Goal: Contribute content: Contribute content

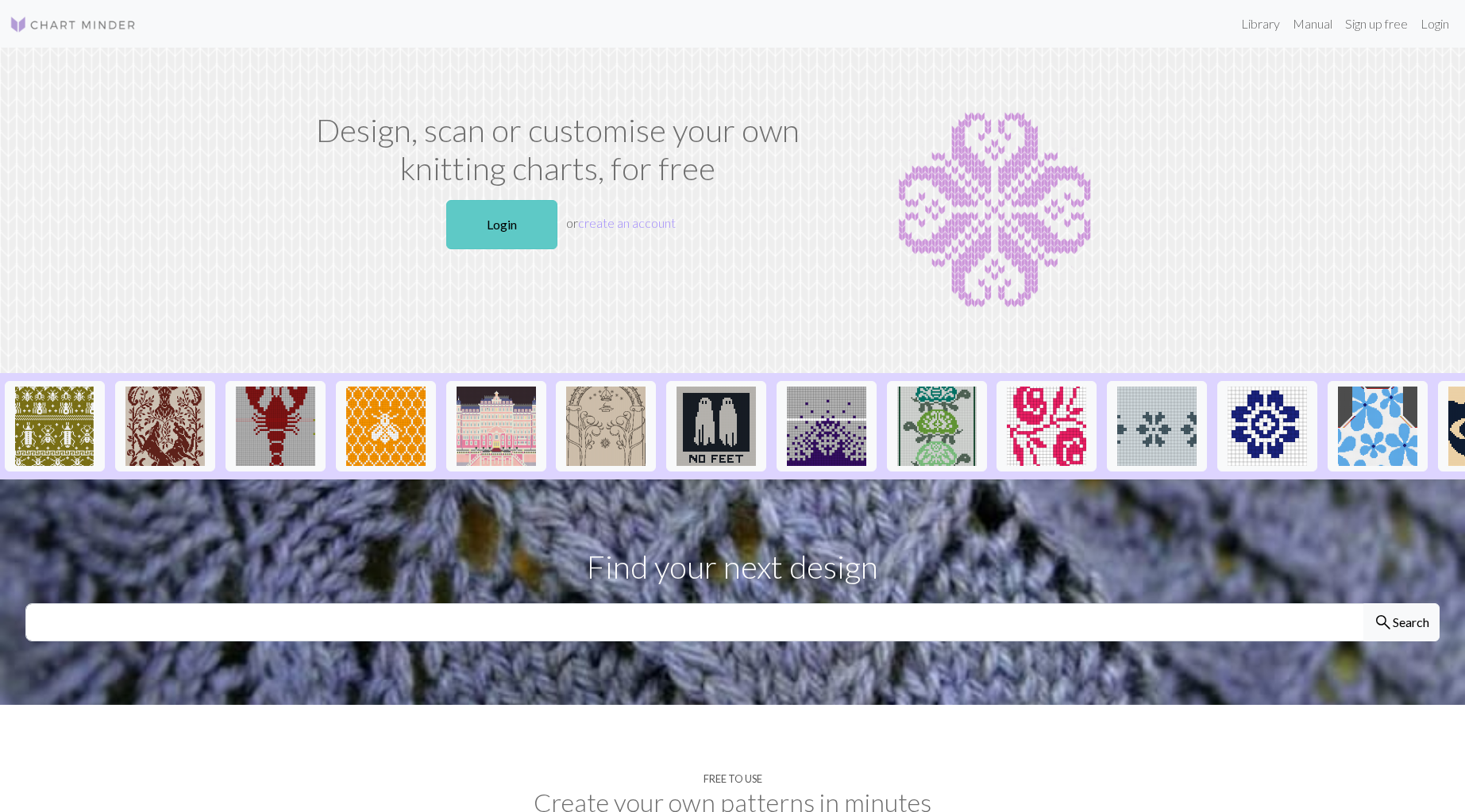
click at [499, 227] on link "Login" at bounding box center [501, 225] width 112 height 49
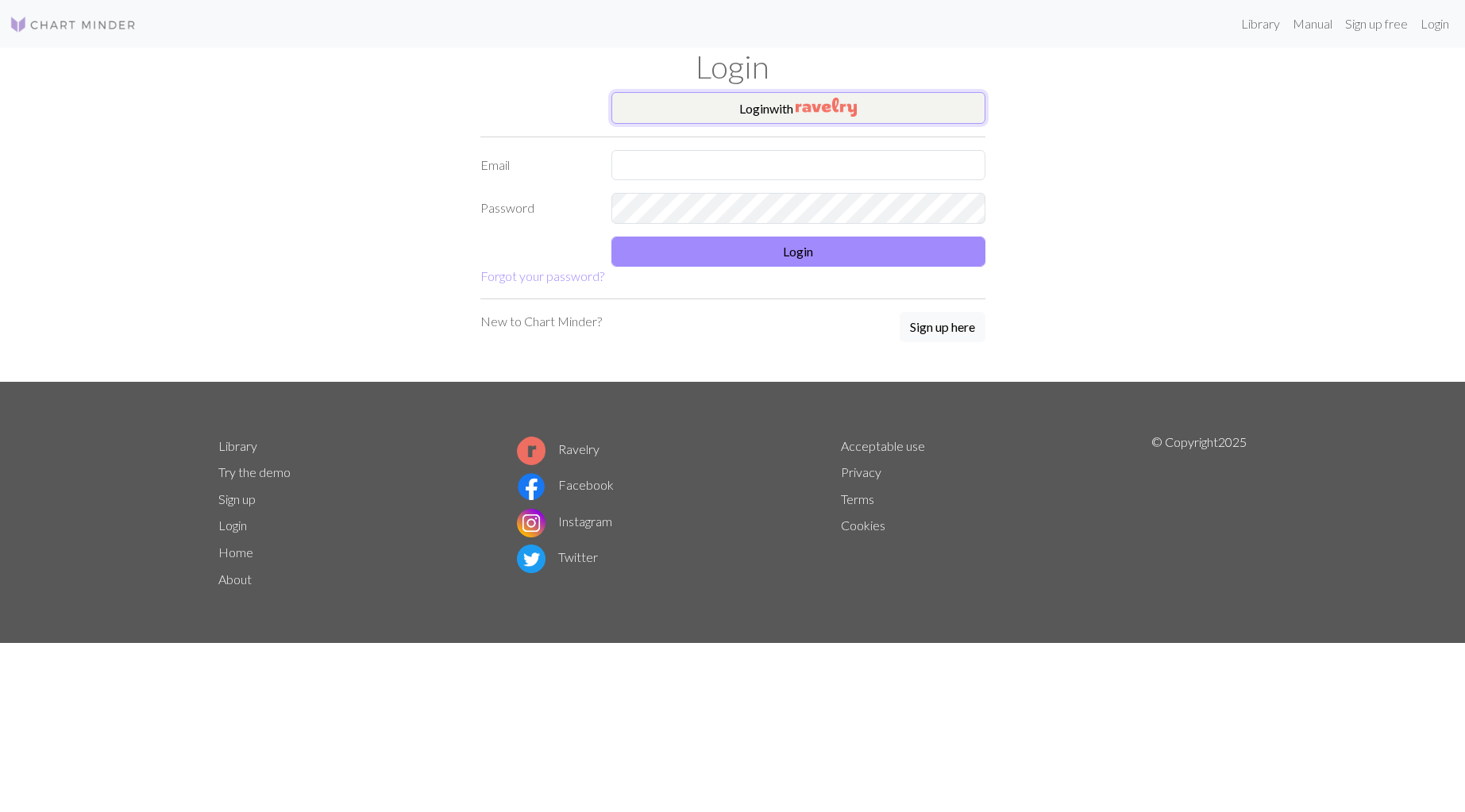
click at [775, 111] on button "Login with" at bounding box center [798, 108] width 374 height 32
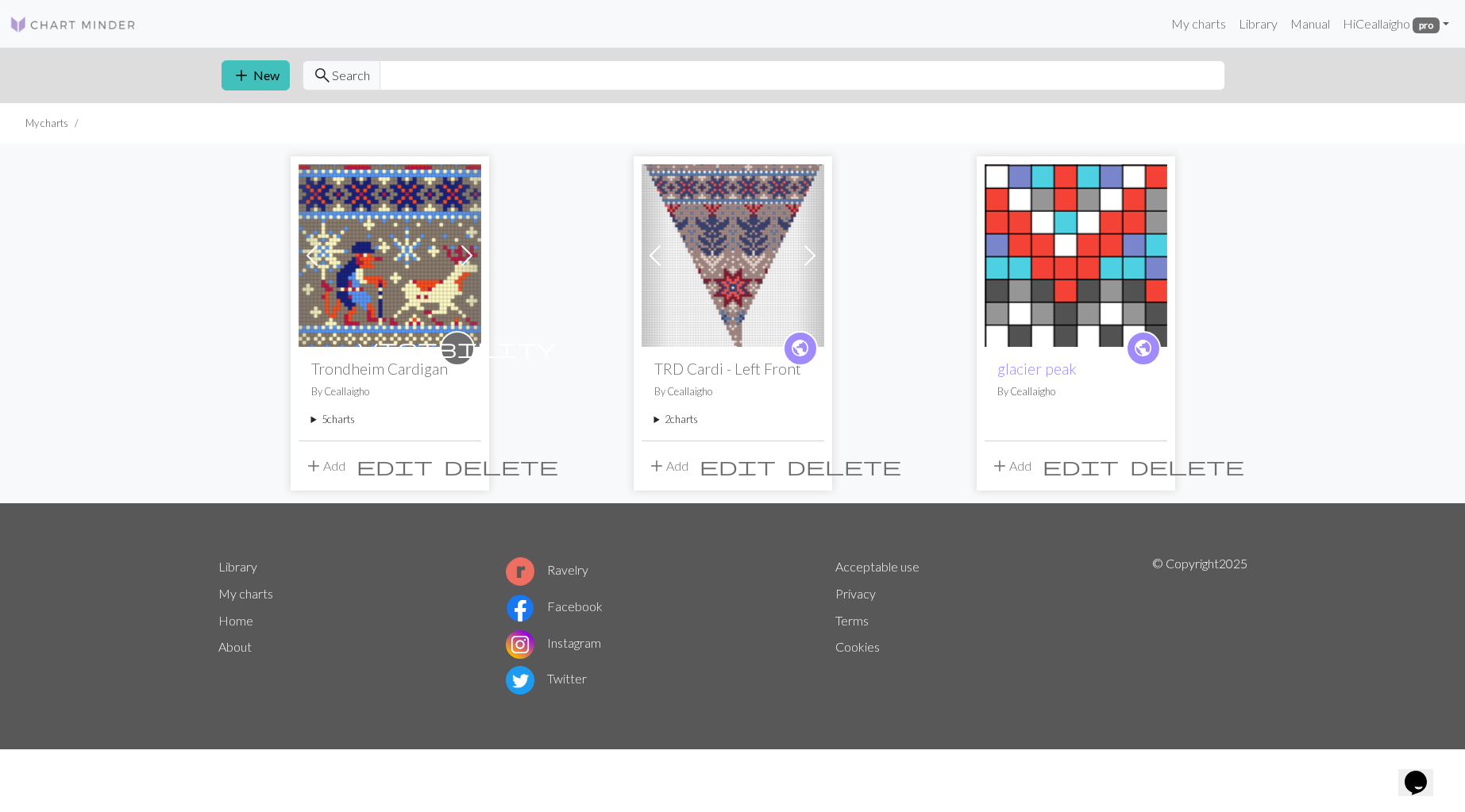
click at [428, 263] on img at bounding box center [389, 255] width 182 height 182
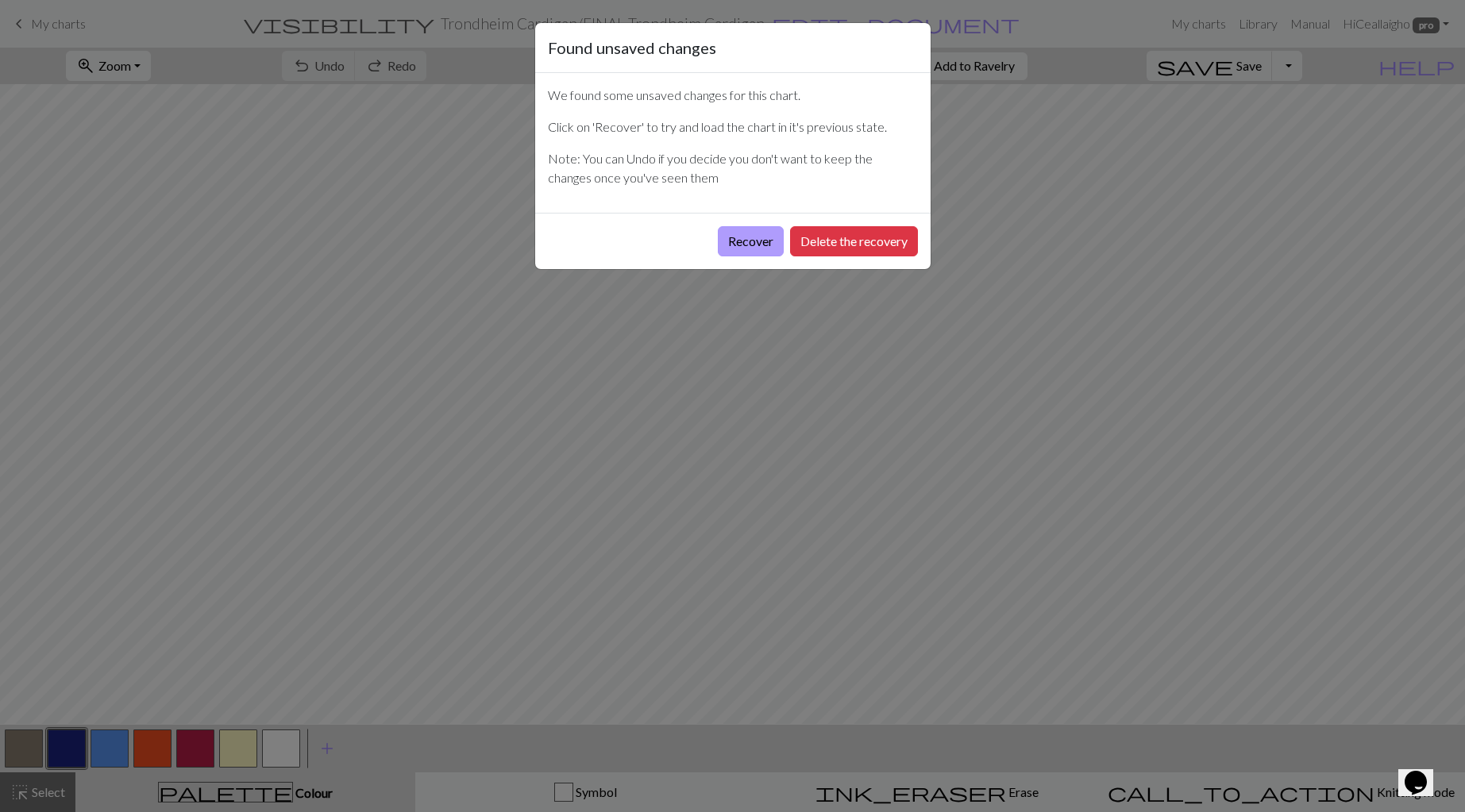
click at [754, 240] on button "Recover" at bounding box center [751, 241] width 66 height 30
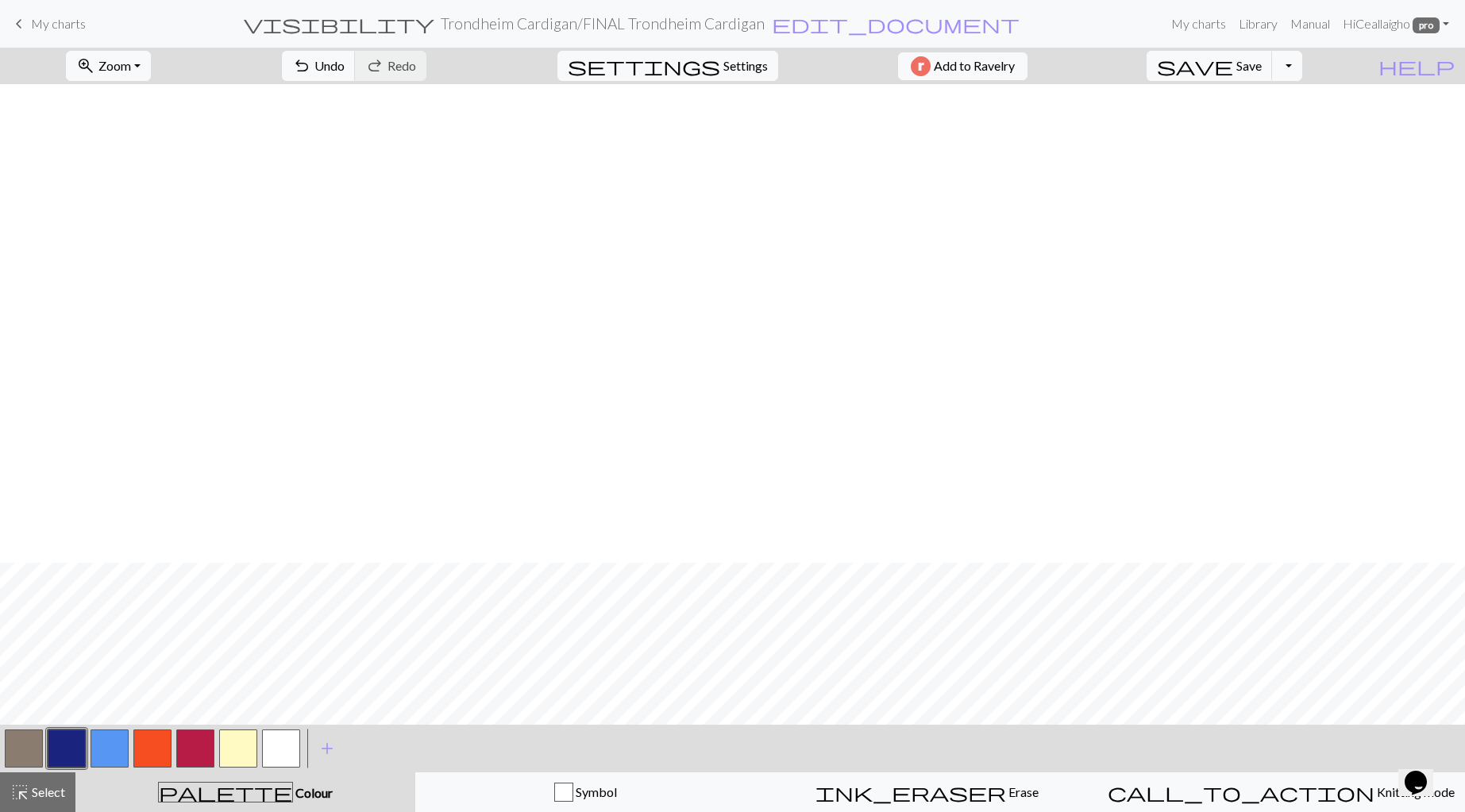
scroll to position [478, 0]
click at [54, 23] on span "My charts" at bounding box center [58, 24] width 54 height 15
click at [1262, 69] on span "Save" at bounding box center [1249, 65] width 25 height 15
click at [64, 18] on span "My charts" at bounding box center [58, 24] width 54 height 15
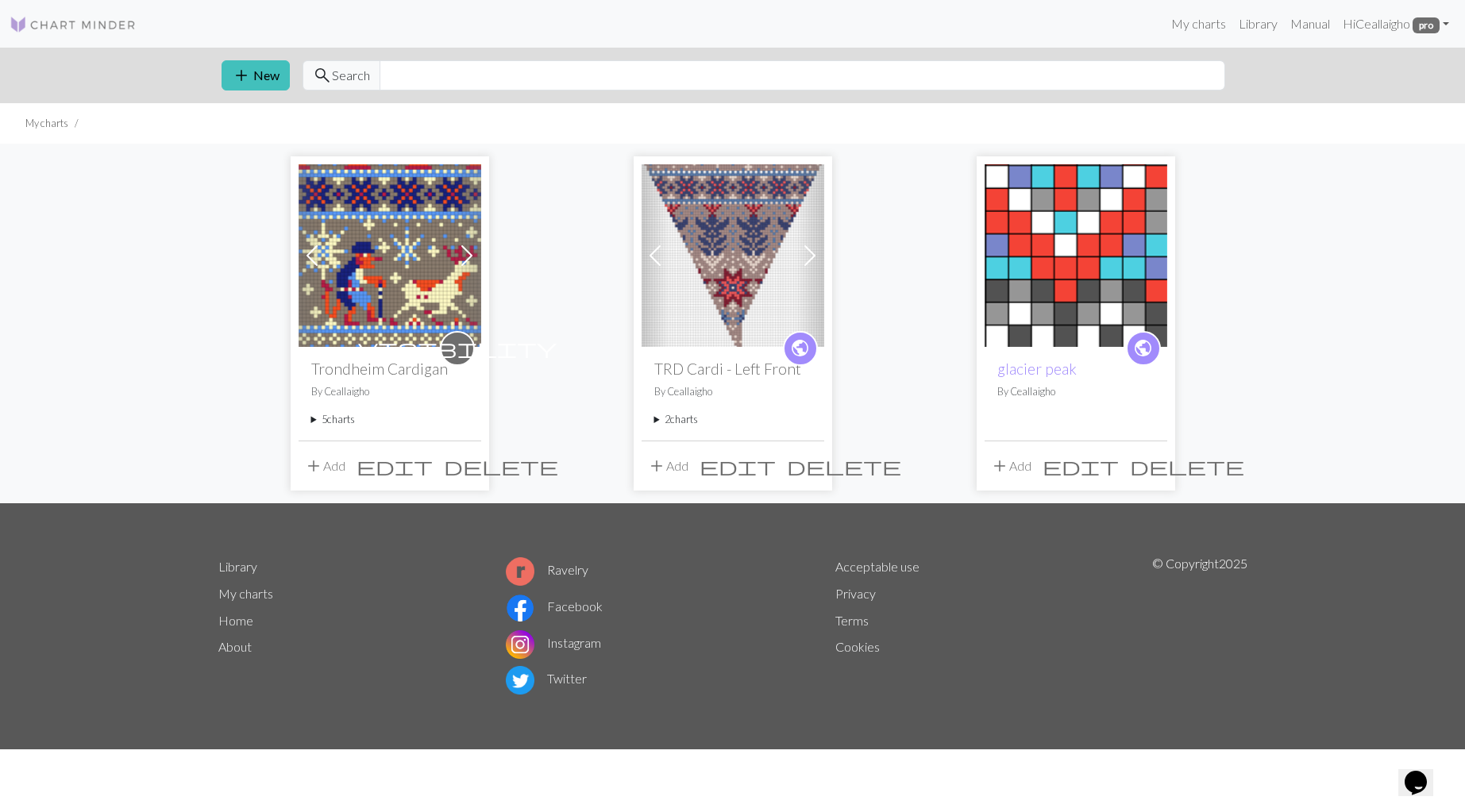
click at [349, 419] on summary "5 charts" at bounding box center [389, 420] width 157 height 15
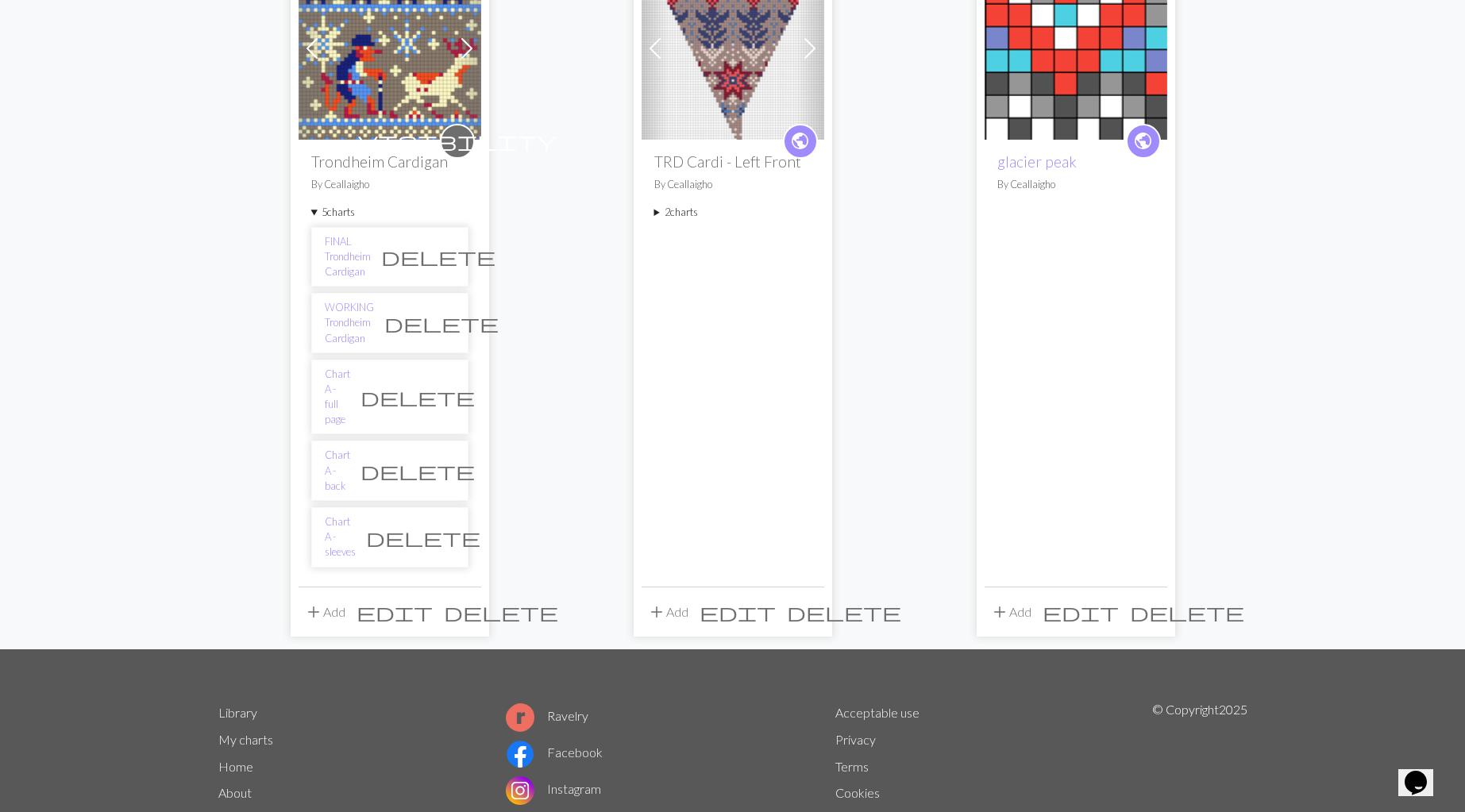
scroll to position [206, 0]
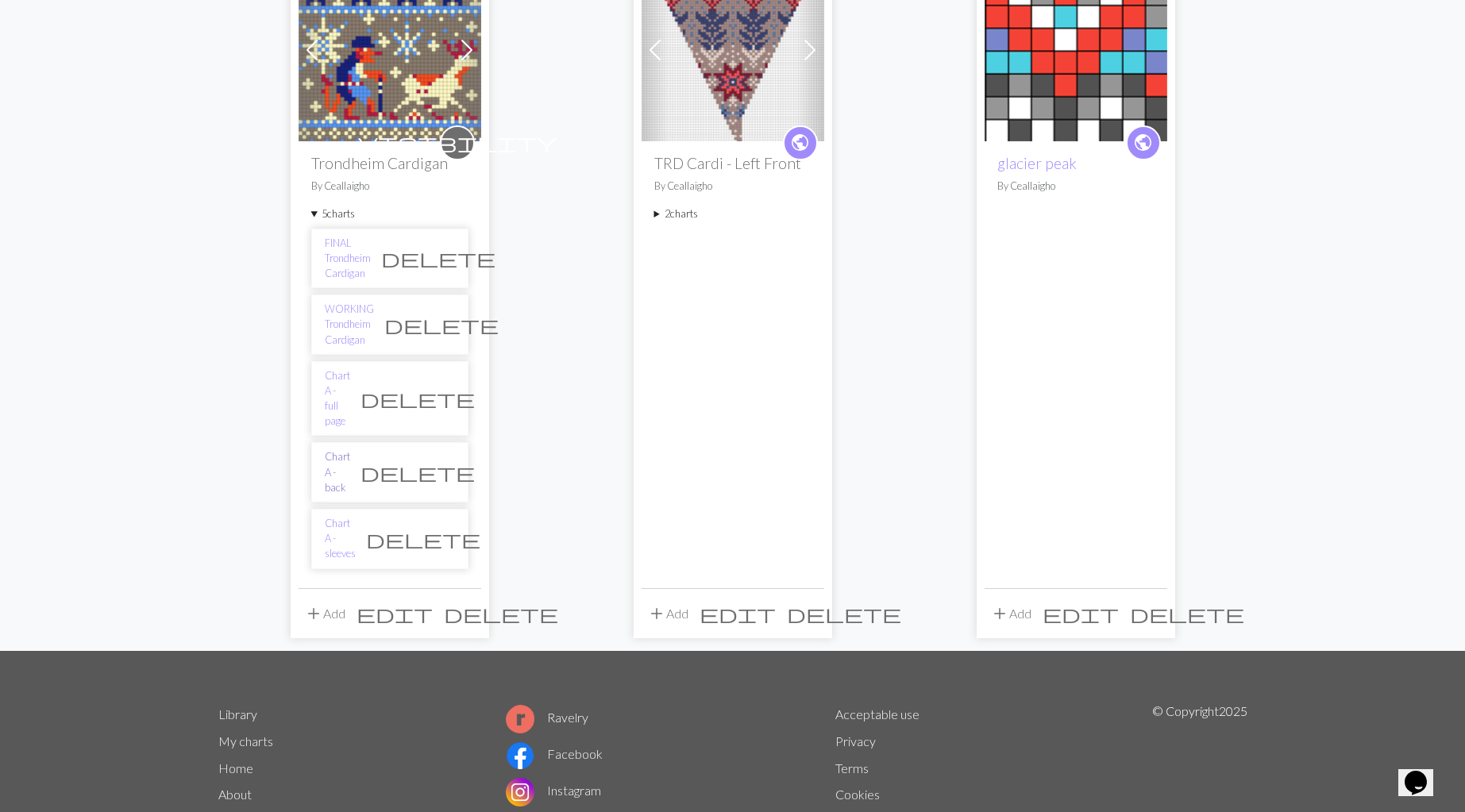
click at [350, 450] on link "Chart A - back" at bounding box center [337, 472] width 25 height 46
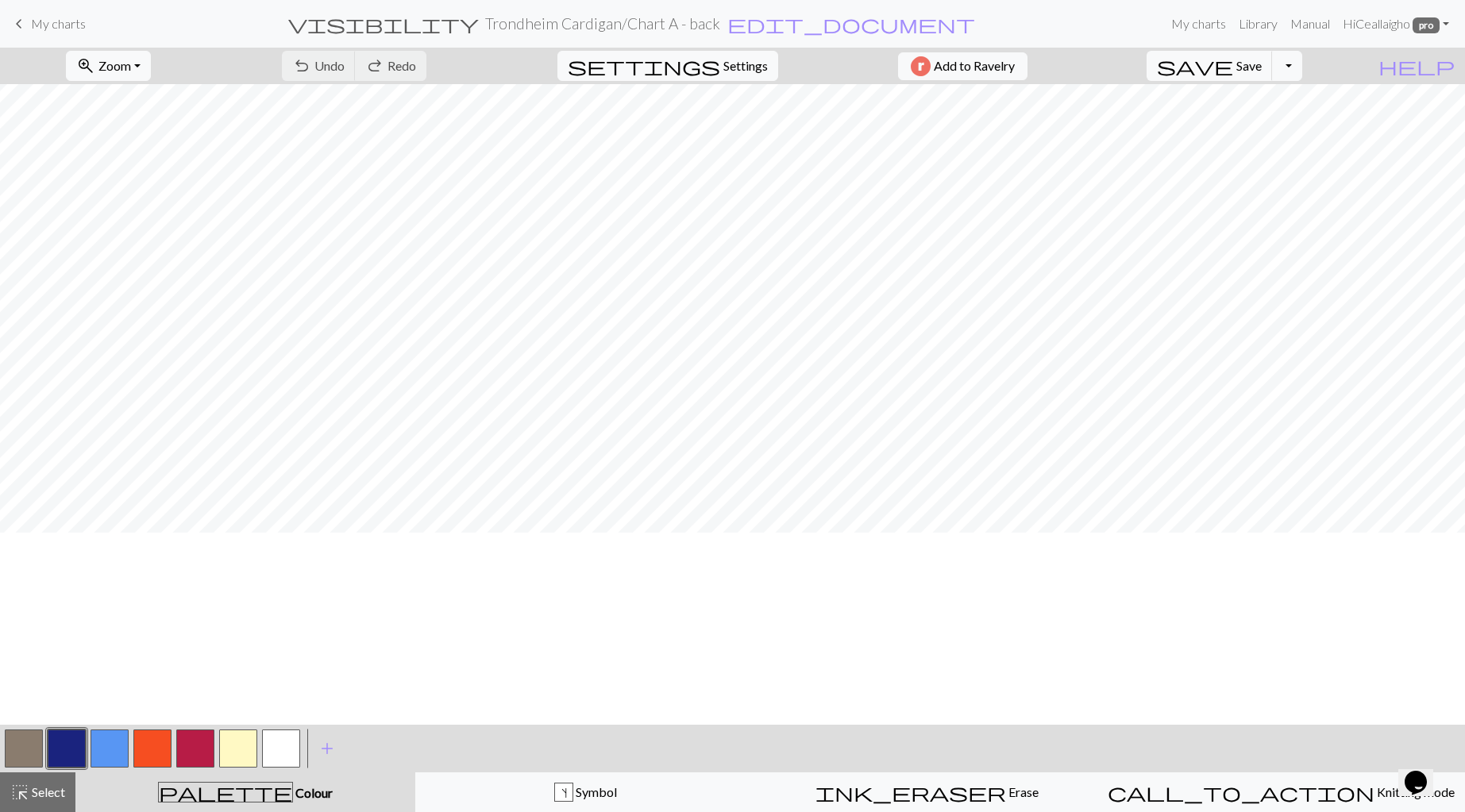
scroll to position [400, 0]
click at [1302, 67] on button "Toggle Dropdown" at bounding box center [1286, 65] width 30 height 30
click at [1262, 102] on button "file_copy Save a copy" at bounding box center [1169, 102] width 262 height 25
click at [58, 791] on span "Select" at bounding box center [46, 791] width 35 height 15
click at [24, 751] on button "button" at bounding box center [24, 749] width 38 height 38
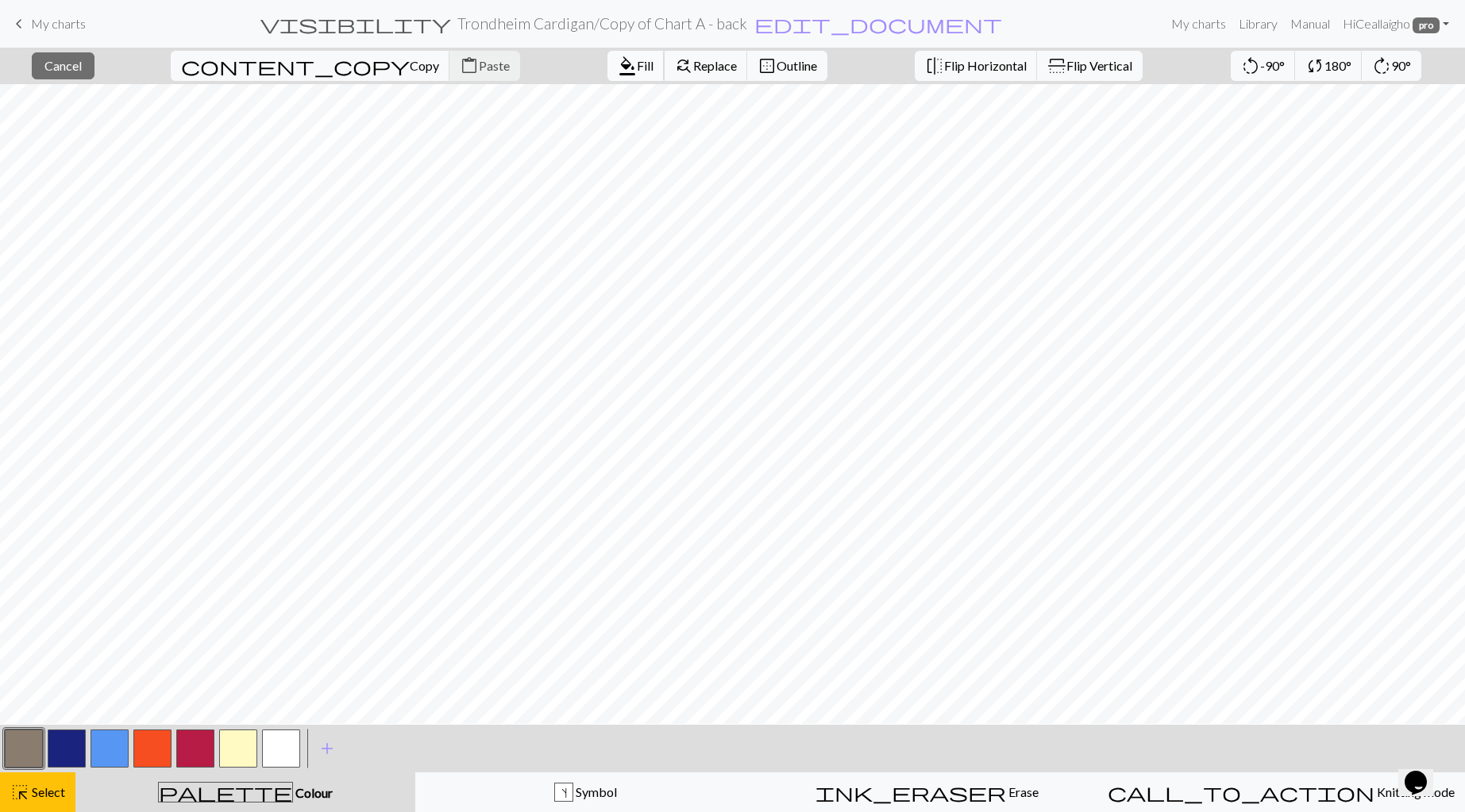
click at [636, 69] on span "Fill" at bounding box center [645, 65] width 16 height 15
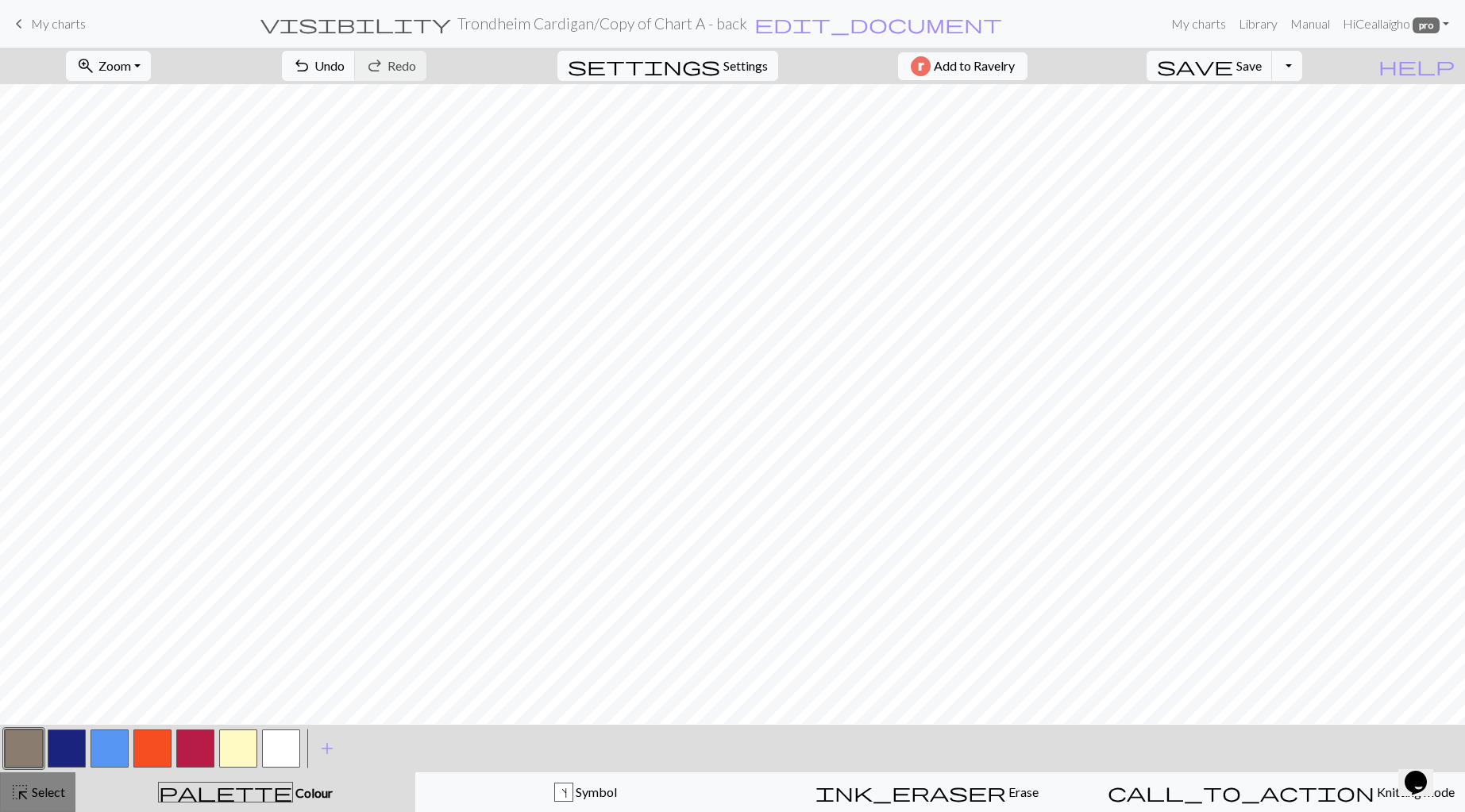
click at [34, 792] on span "Select" at bounding box center [46, 791] width 35 height 15
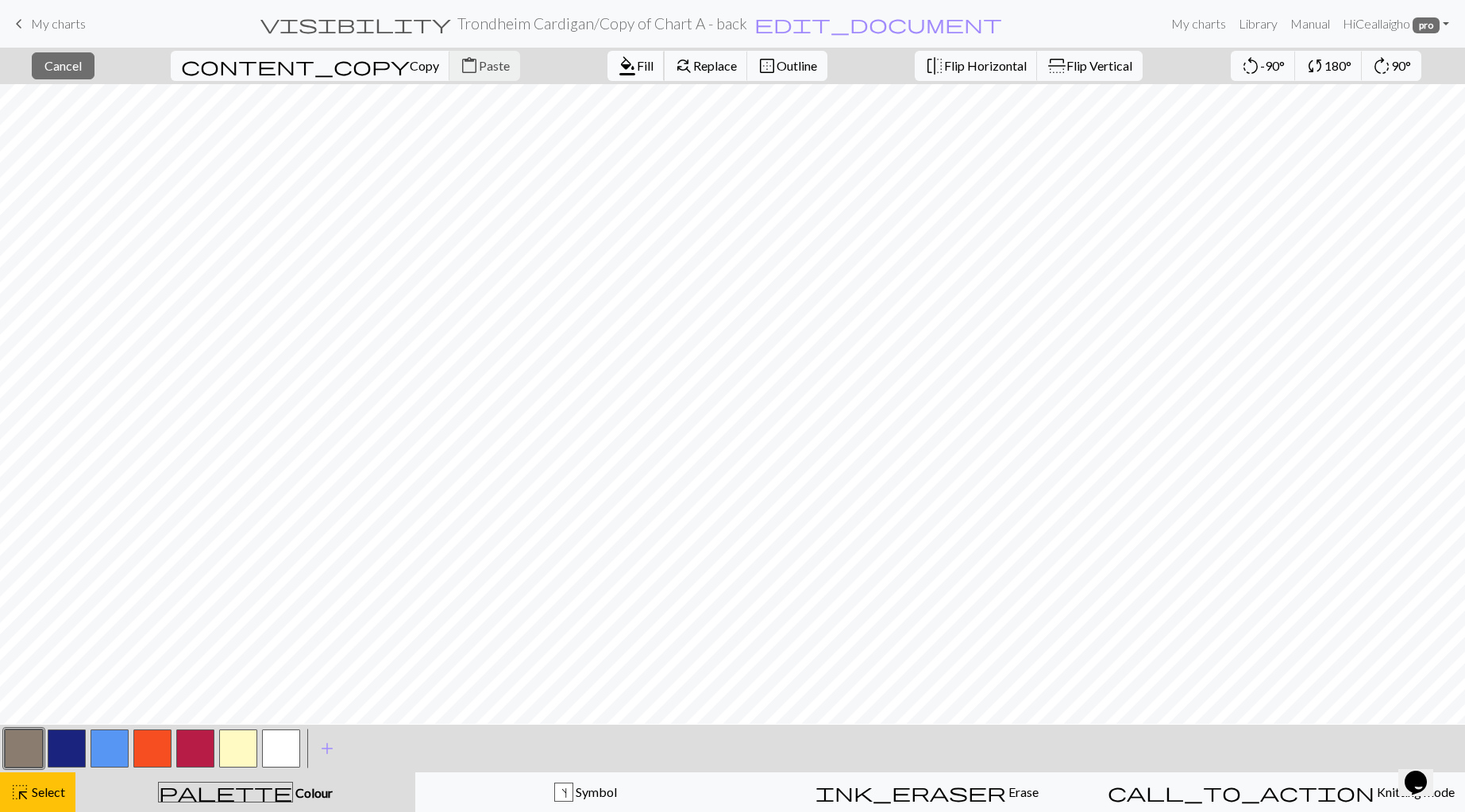
click at [617, 74] on span "format_color_fill" at bounding box center [626, 65] width 19 height 23
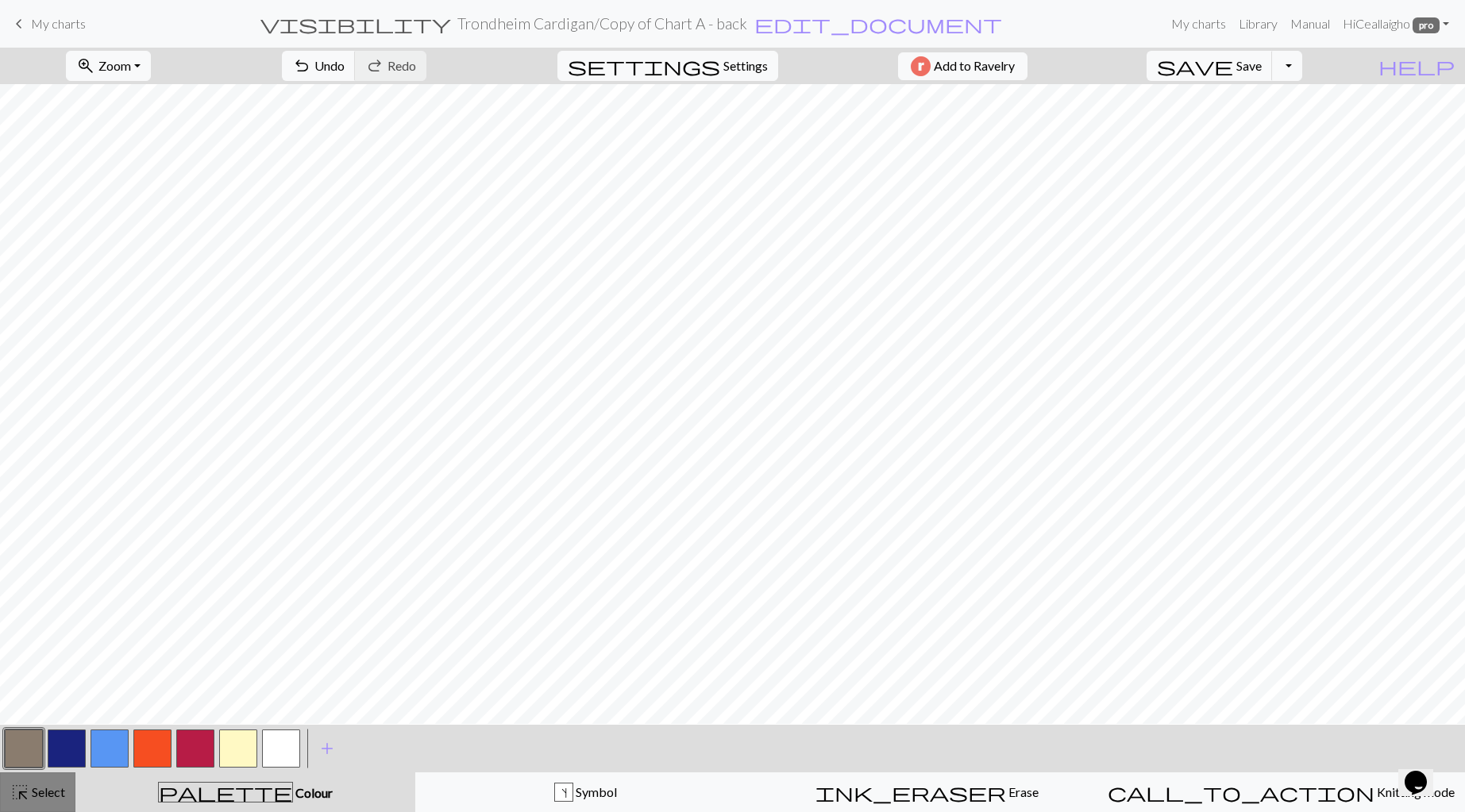
click at [29, 793] on span "Select" at bounding box center [46, 791] width 35 height 15
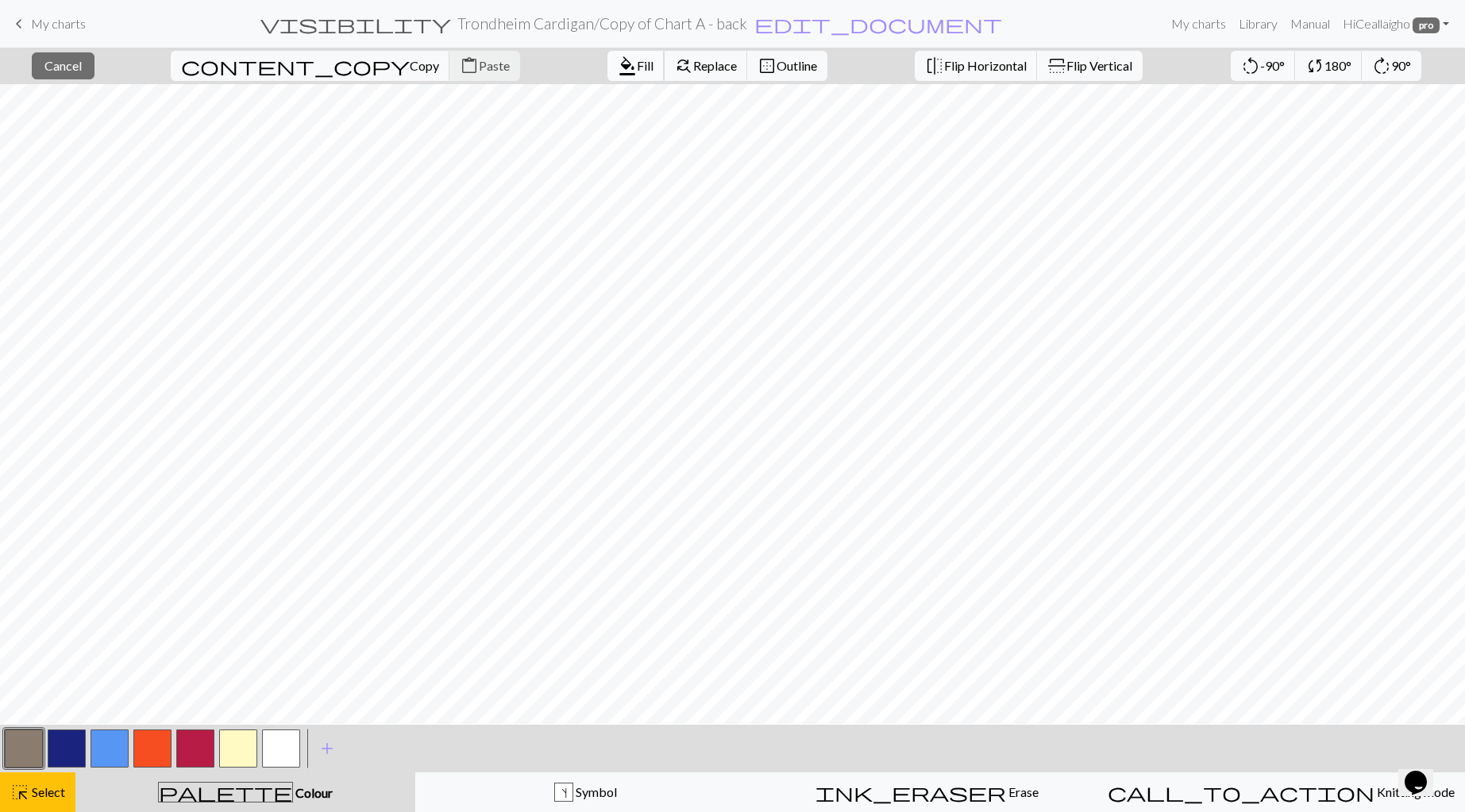
click at [617, 67] on span "format_color_fill" at bounding box center [626, 65] width 19 height 23
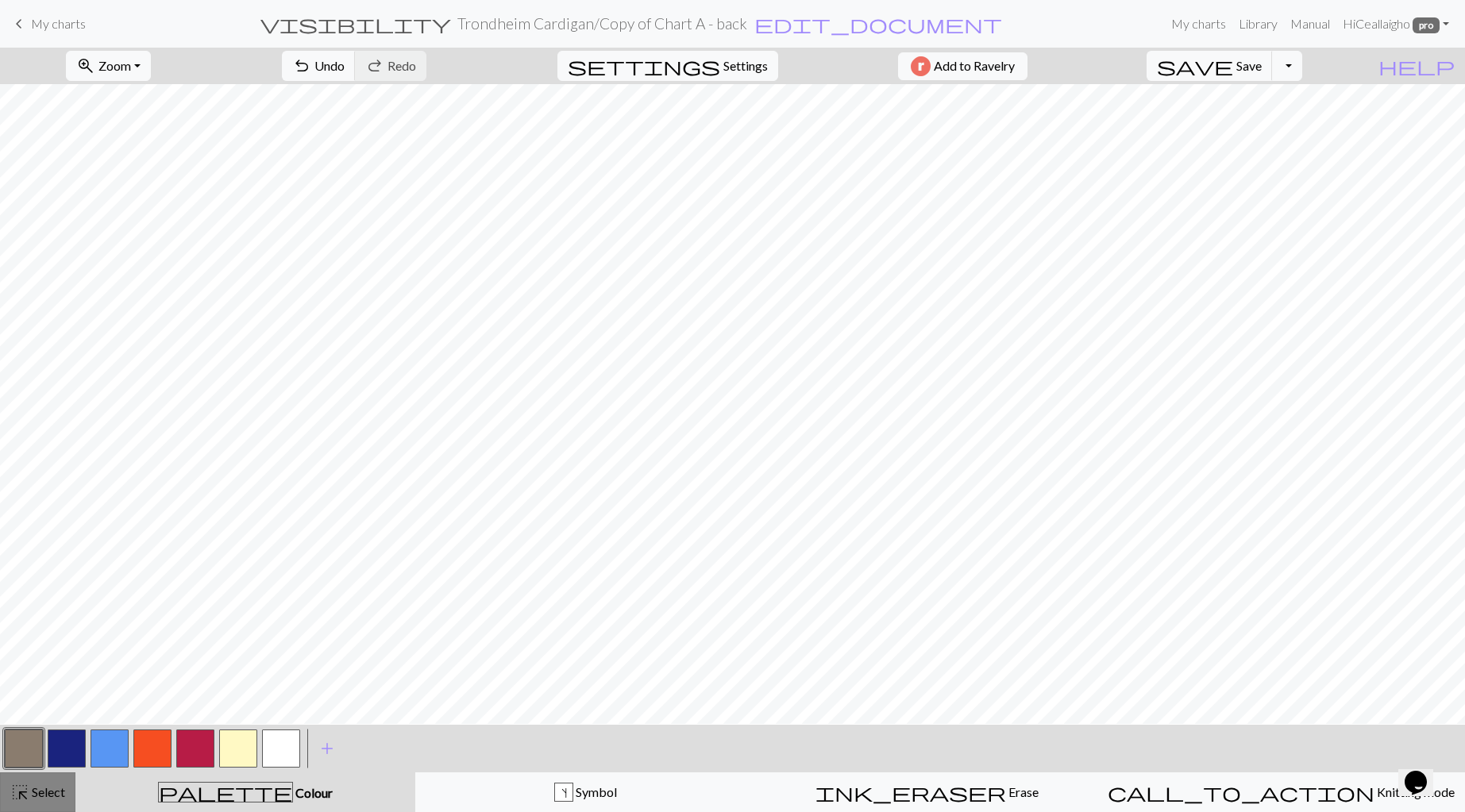
click at [29, 793] on span "Select" at bounding box center [46, 791] width 35 height 15
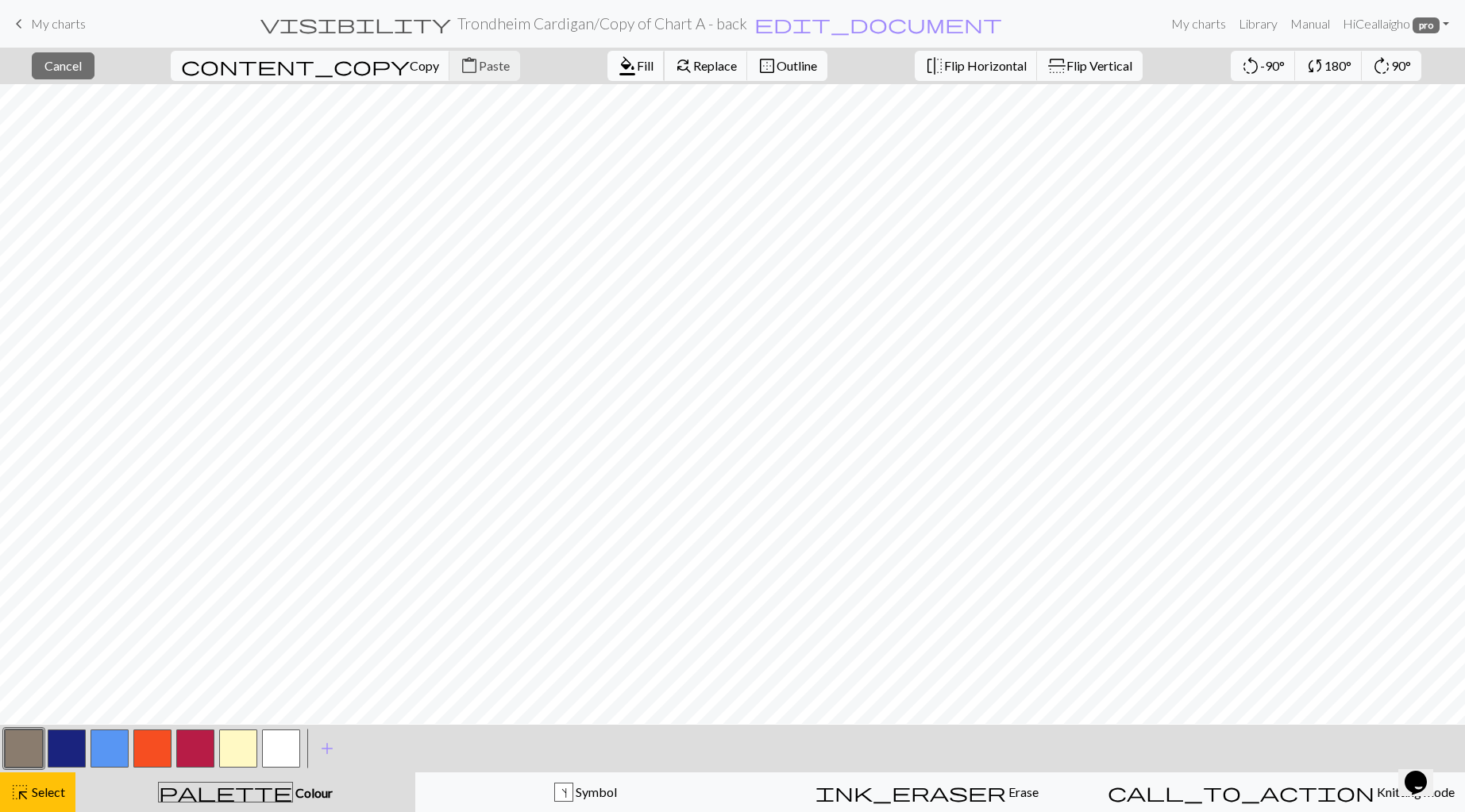
click at [636, 72] on span "Fill" at bounding box center [645, 65] width 16 height 15
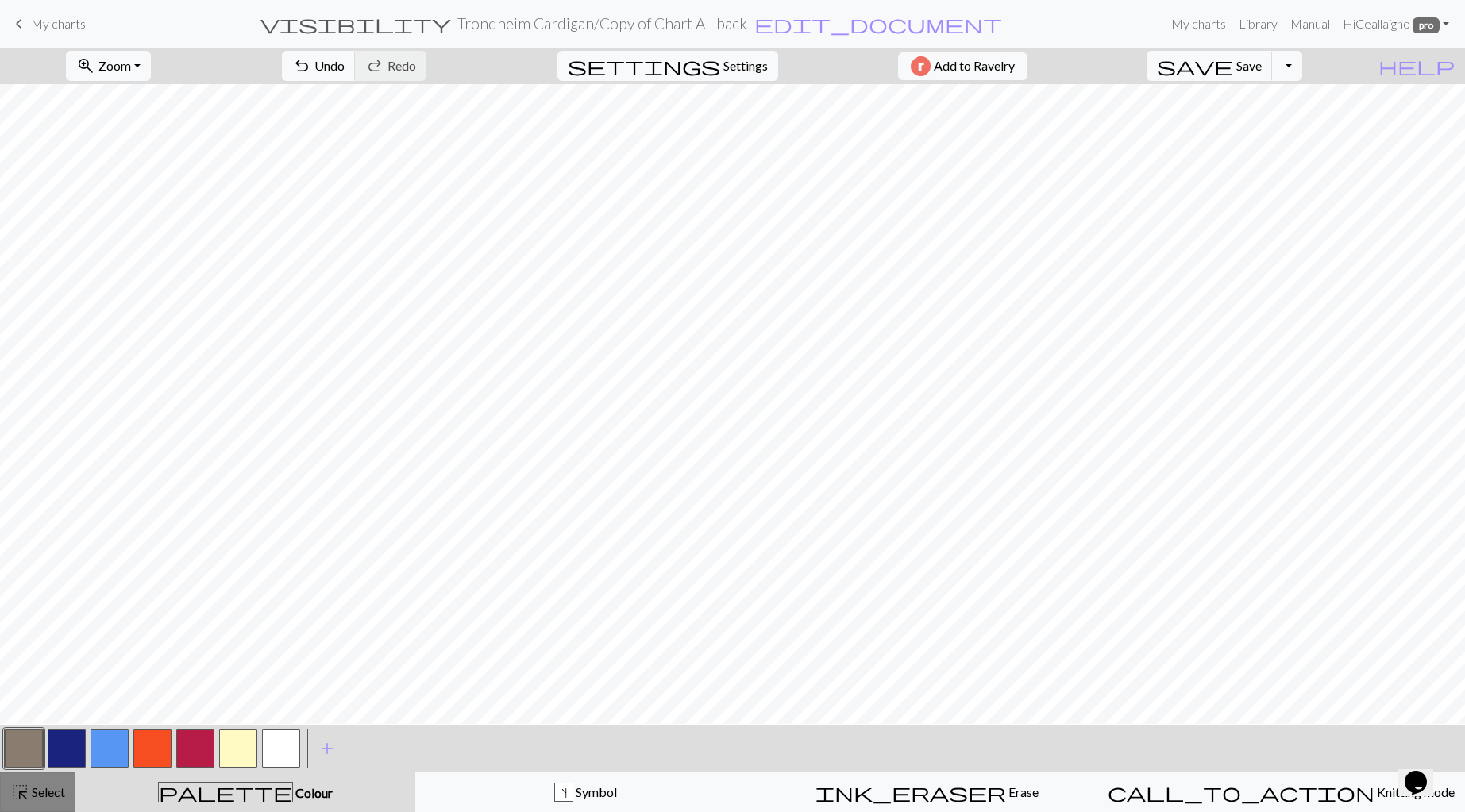
click at [30, 786] on span "Select" at bounding box center [46, 791] width 35 height 15
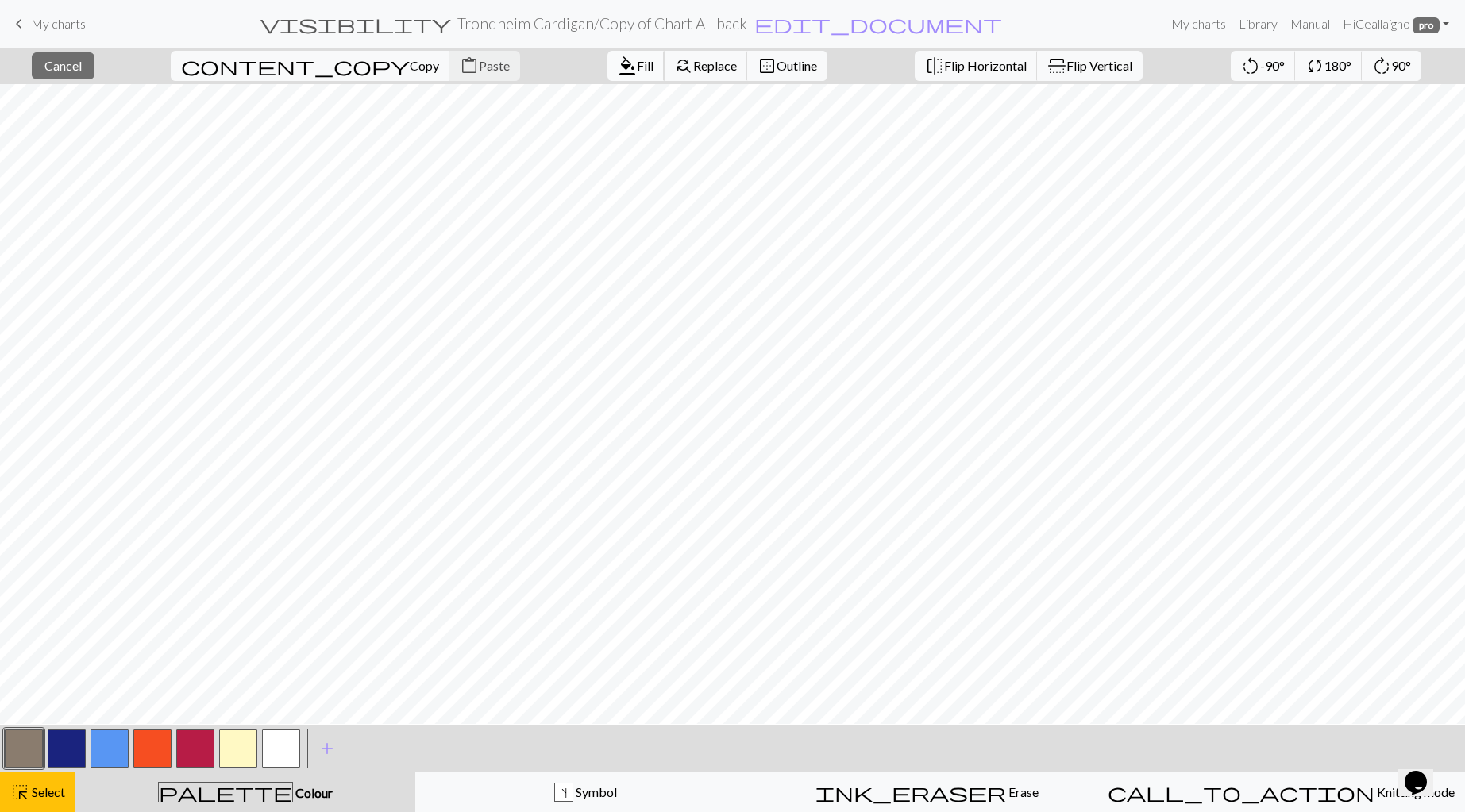
click at [636, 66] on span "Fill" at bounding box center [645, 65] width 16 height 15
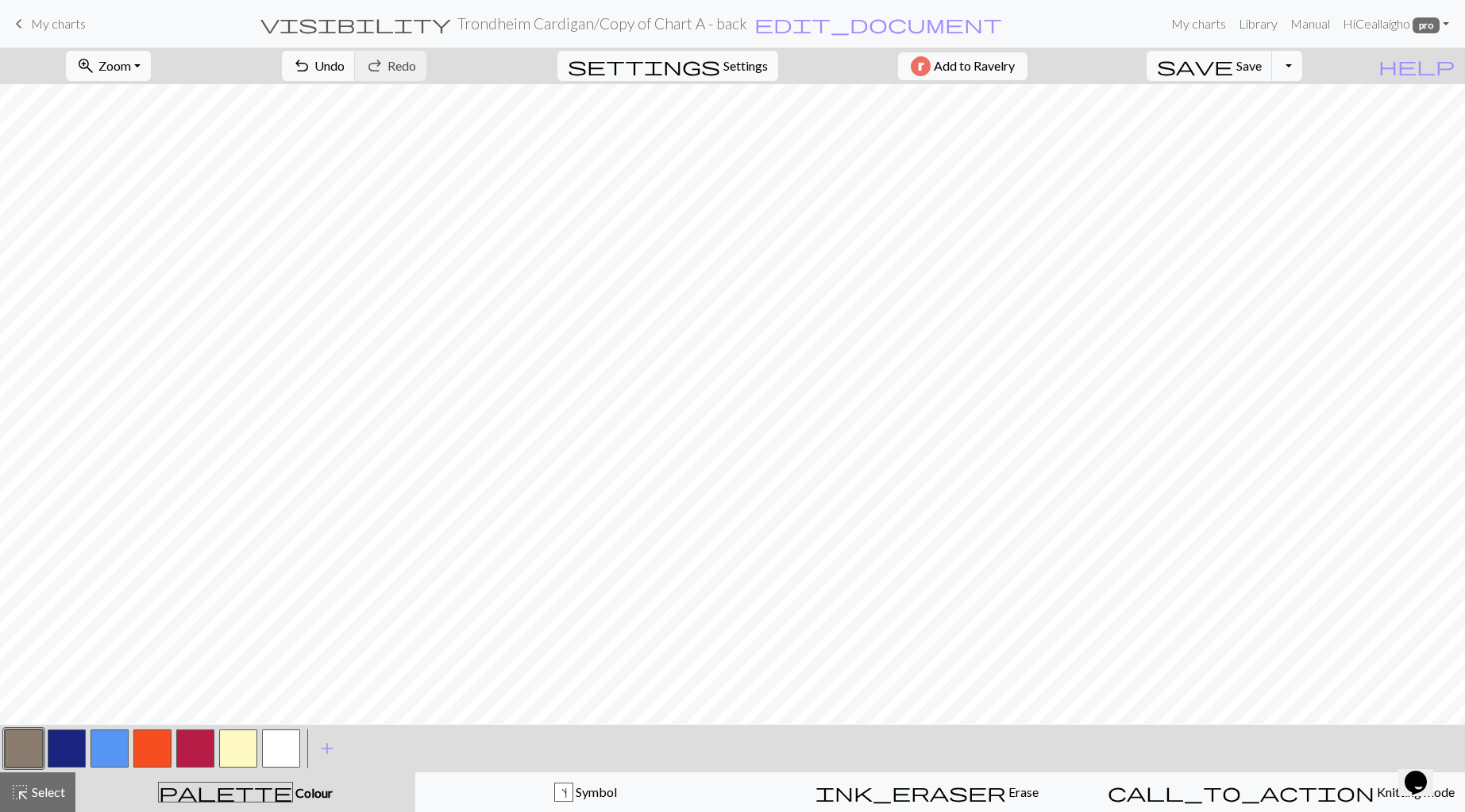
click at [1302, 70] on button "Toggle Dropdown" at bounding box center [1286, 65] width 30 height 30
click at [1262, 103] on button "file_copy Save a copy" at bounding box center [1169, 102] width 262 height 25
click at [68, 24] on span "My charts" at bounding box center [58, 24] width 54 height 15
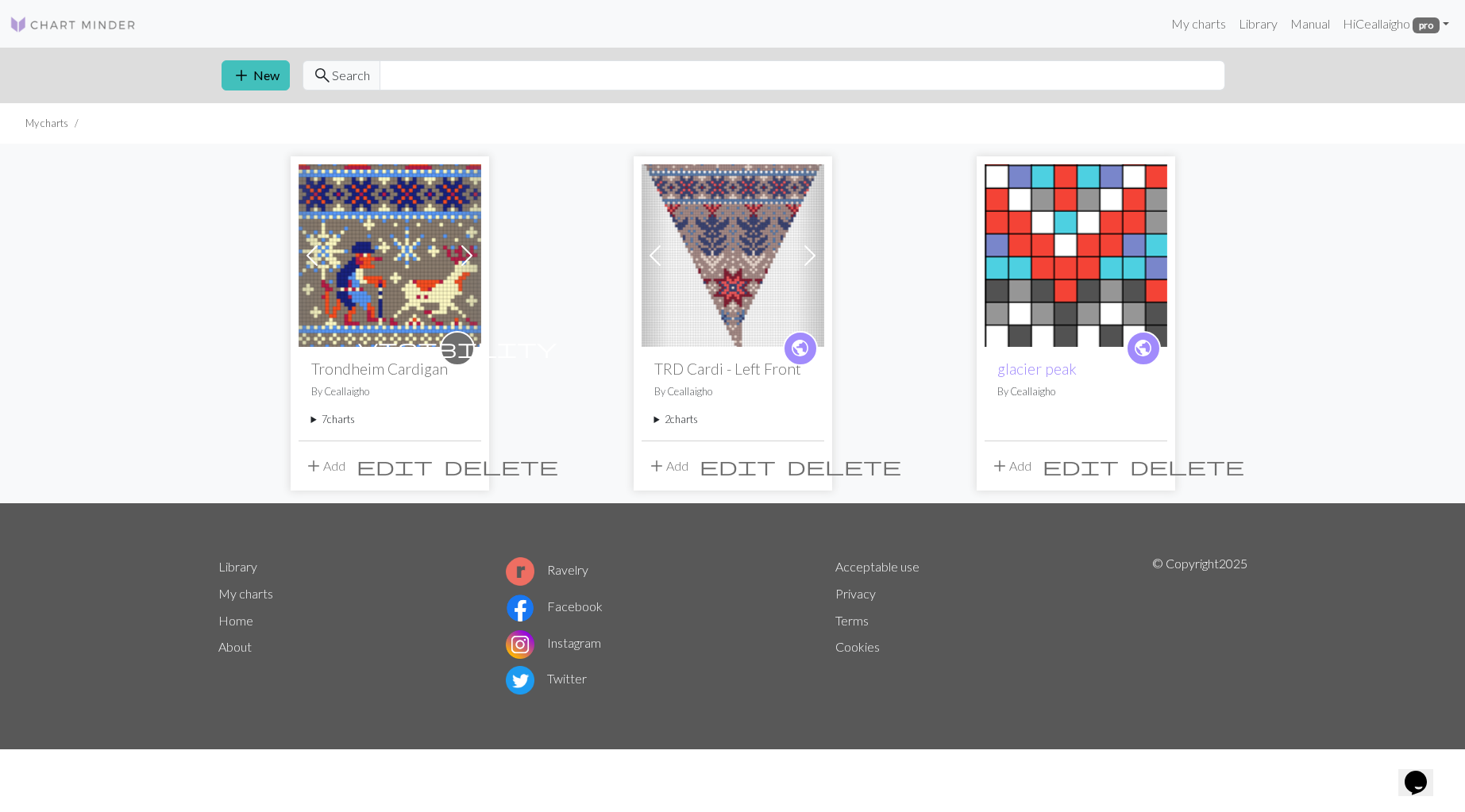
click at [345, 425] on summary "7 charts" at bounding box center [389, 420] width 157 height 15
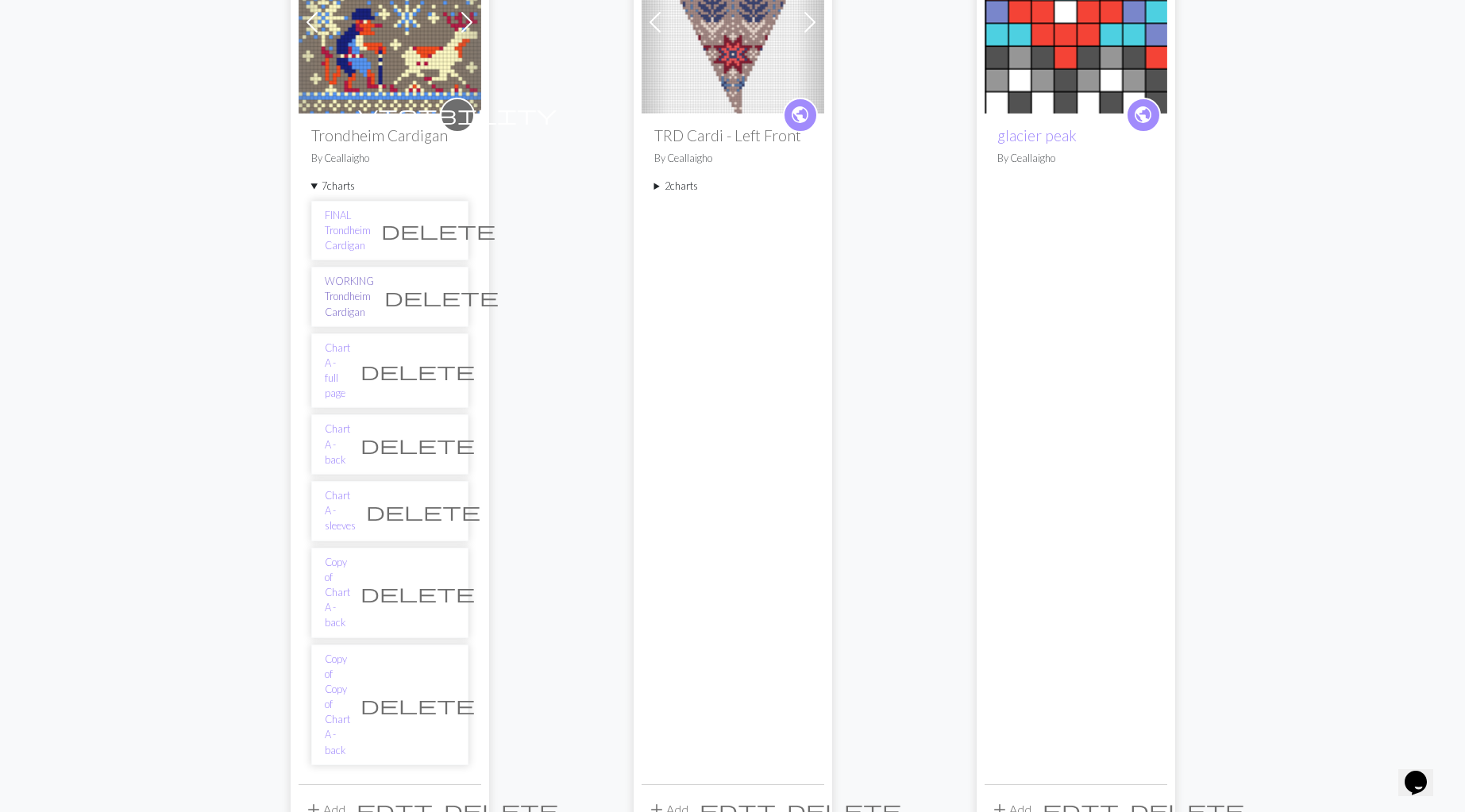
scroll to position [234, 0]
click at [335, 554] on link "Copy of Chart A - back" at bounding box center [337, 592] width 25 height 76
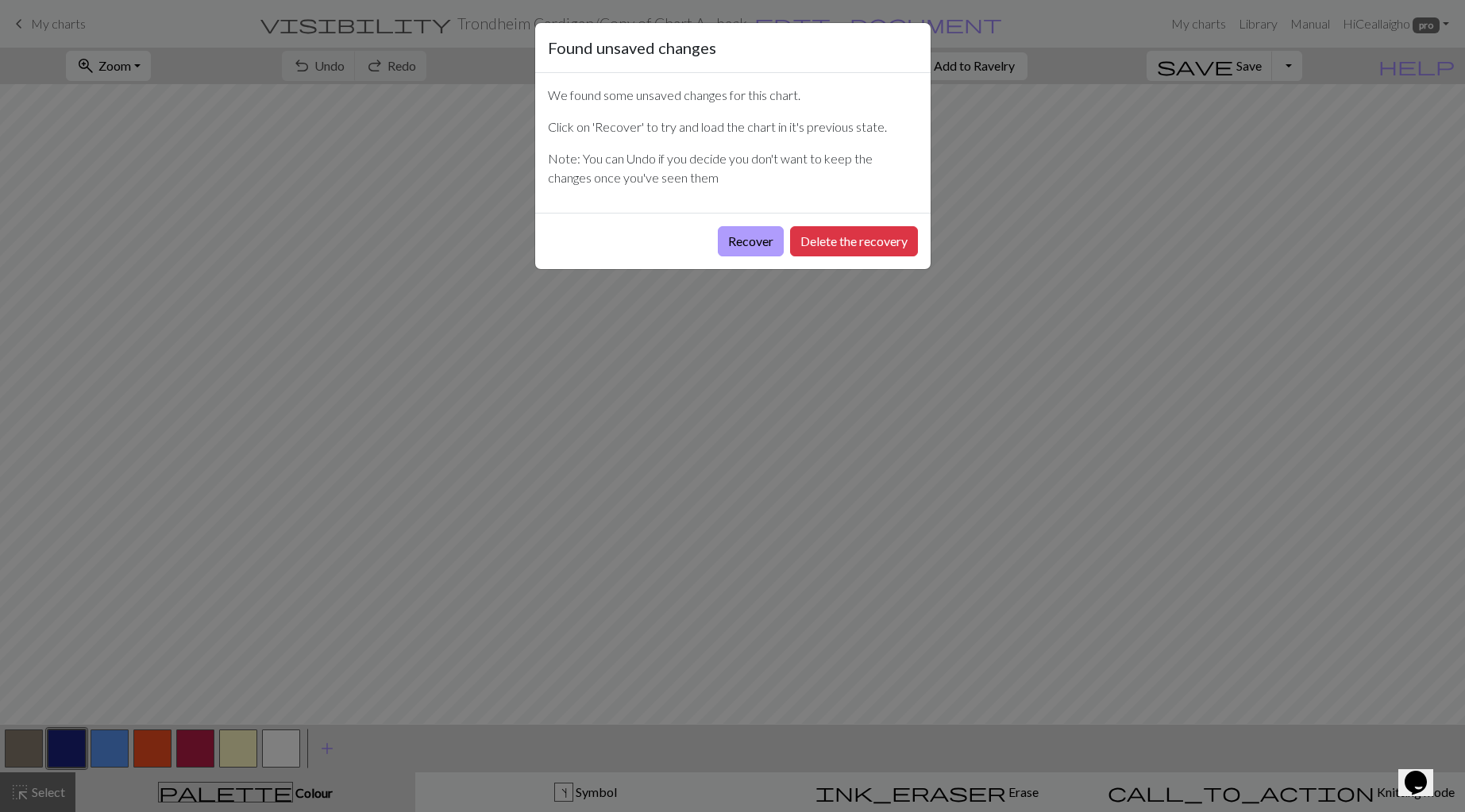
click at [750, 245] on button "Recover" at bounding box center [751, 241] width 66 height 30
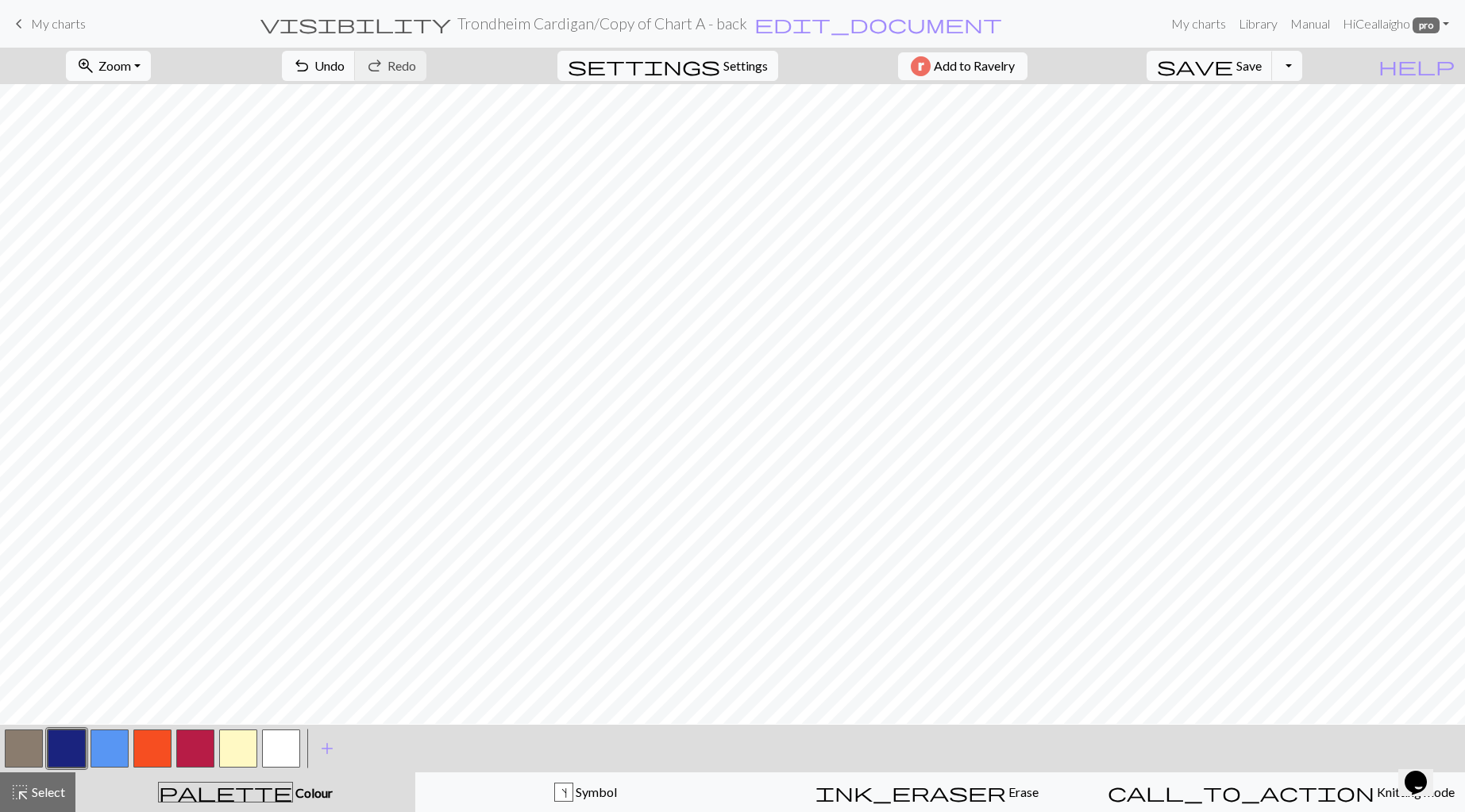
click at [150, 62] on button "zoom_in Zoom Zoom" at bounding box center [109, 65] width 85 height 30
click at [141, 127] on button "Fit width" at bounding box center [130, 128] width 125 height 25
click at [1262, 69] on span "Save" at bounding box center [1249, 65] width 25 height 15
click at [64, 20] on span "My charts" at bounding box center [58, 24] width 54 height 15
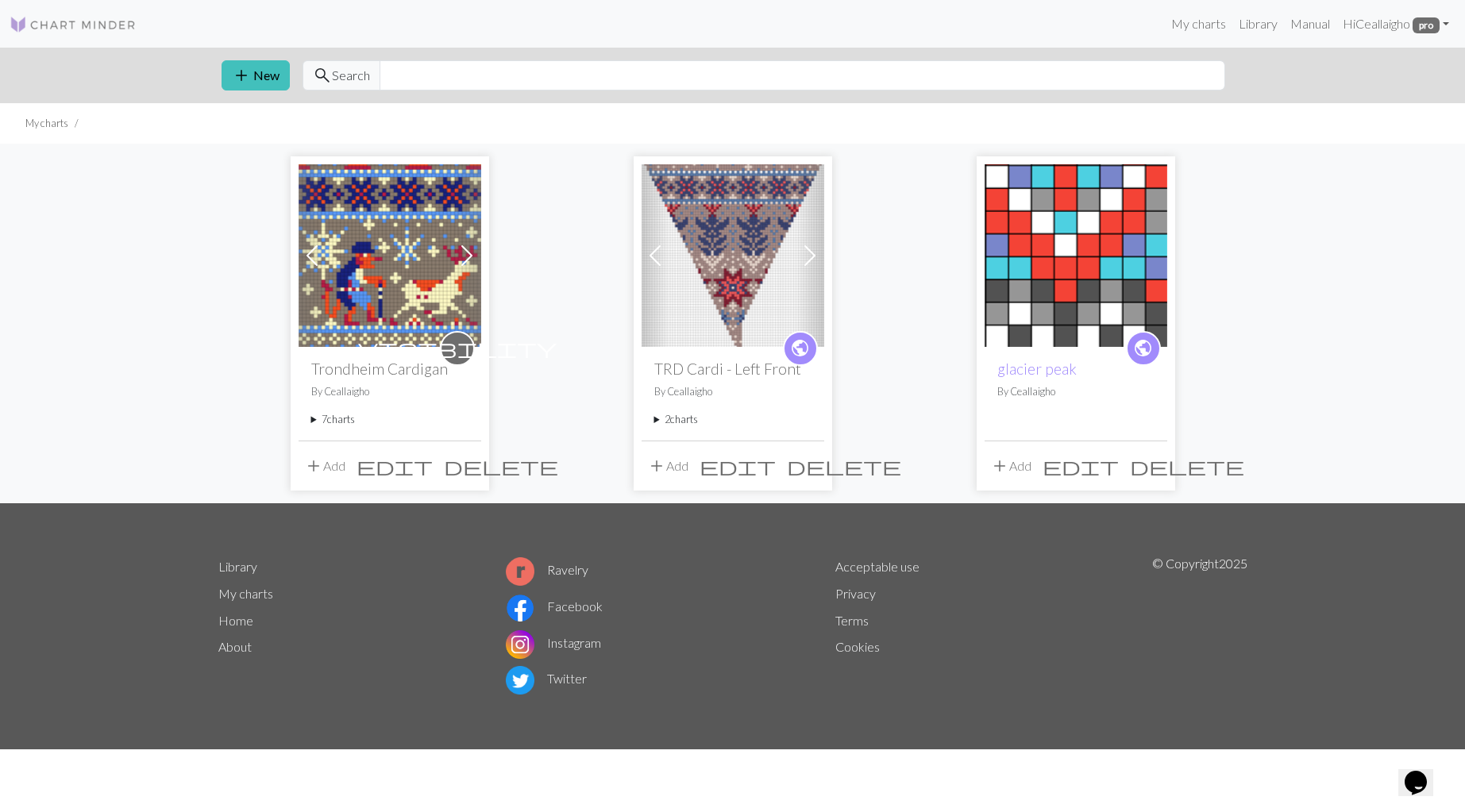
click at [332, 423] on summary "7 charts" at bounding box center [389, 420] width 157 height 15
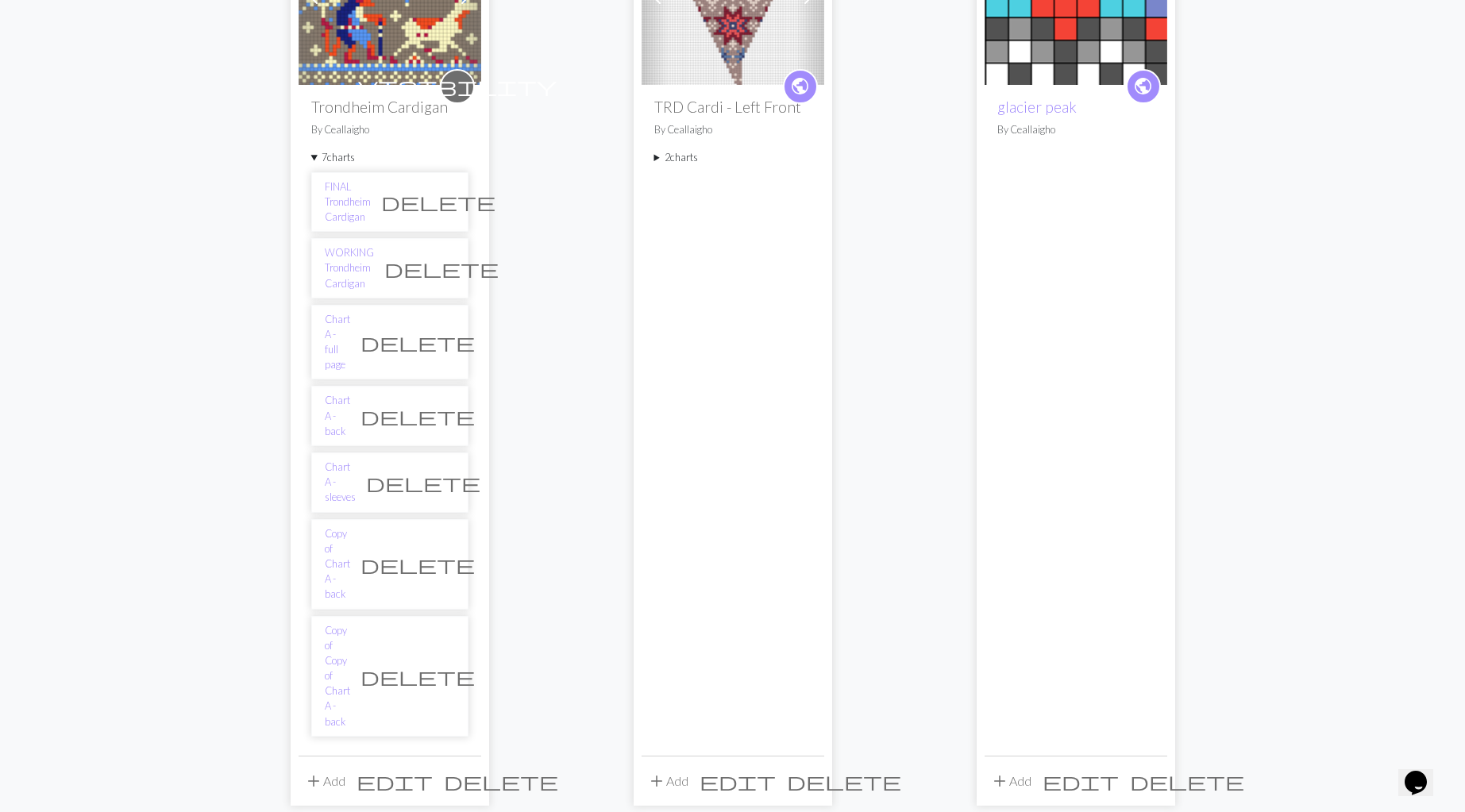
scroll to position [312, 0]
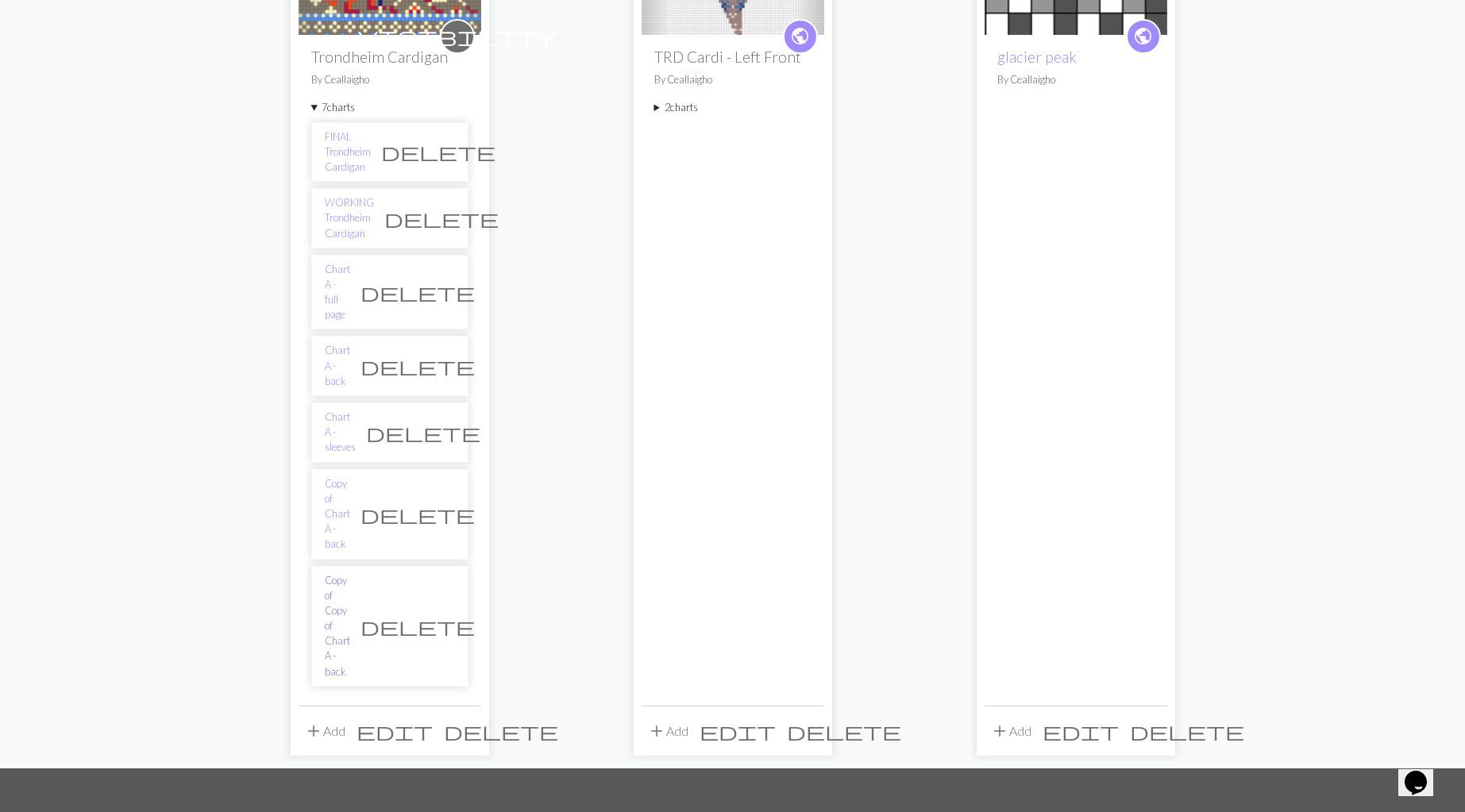
click at [350, 573] on link "Copy of Copy of Chart A - back" at bounding box center [337, 625] width 25 height 106
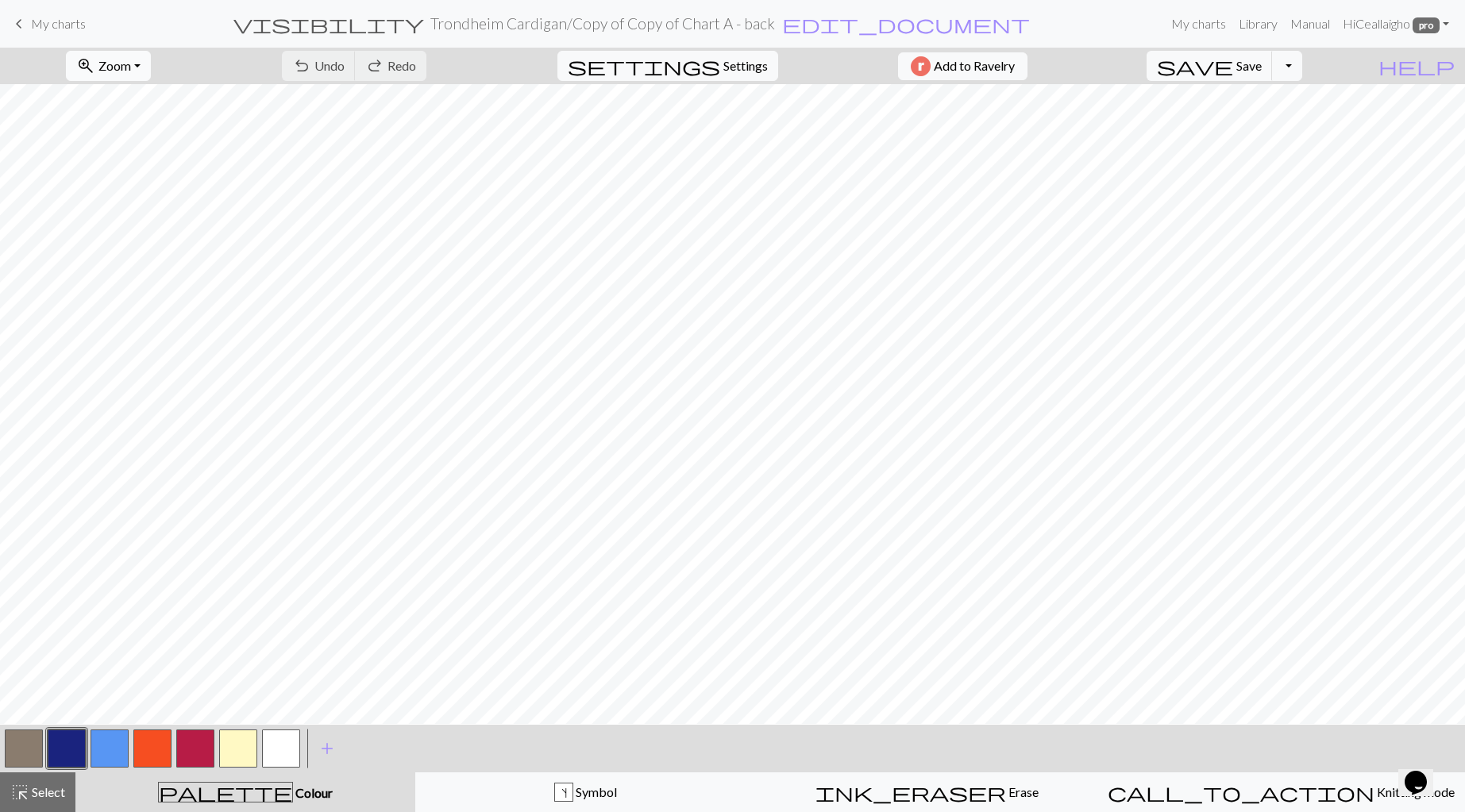
click at [150, 65] on button "zoom_in Zoom Zoom" at bounding box center [109, 65] width 85 height 30
click at [140, 126] on button "Fit width" at bounding box center [130, 128] width 125 height 25
click at [38, 792] on span "Select" at bounding box center [46, 791] width 35 height 15
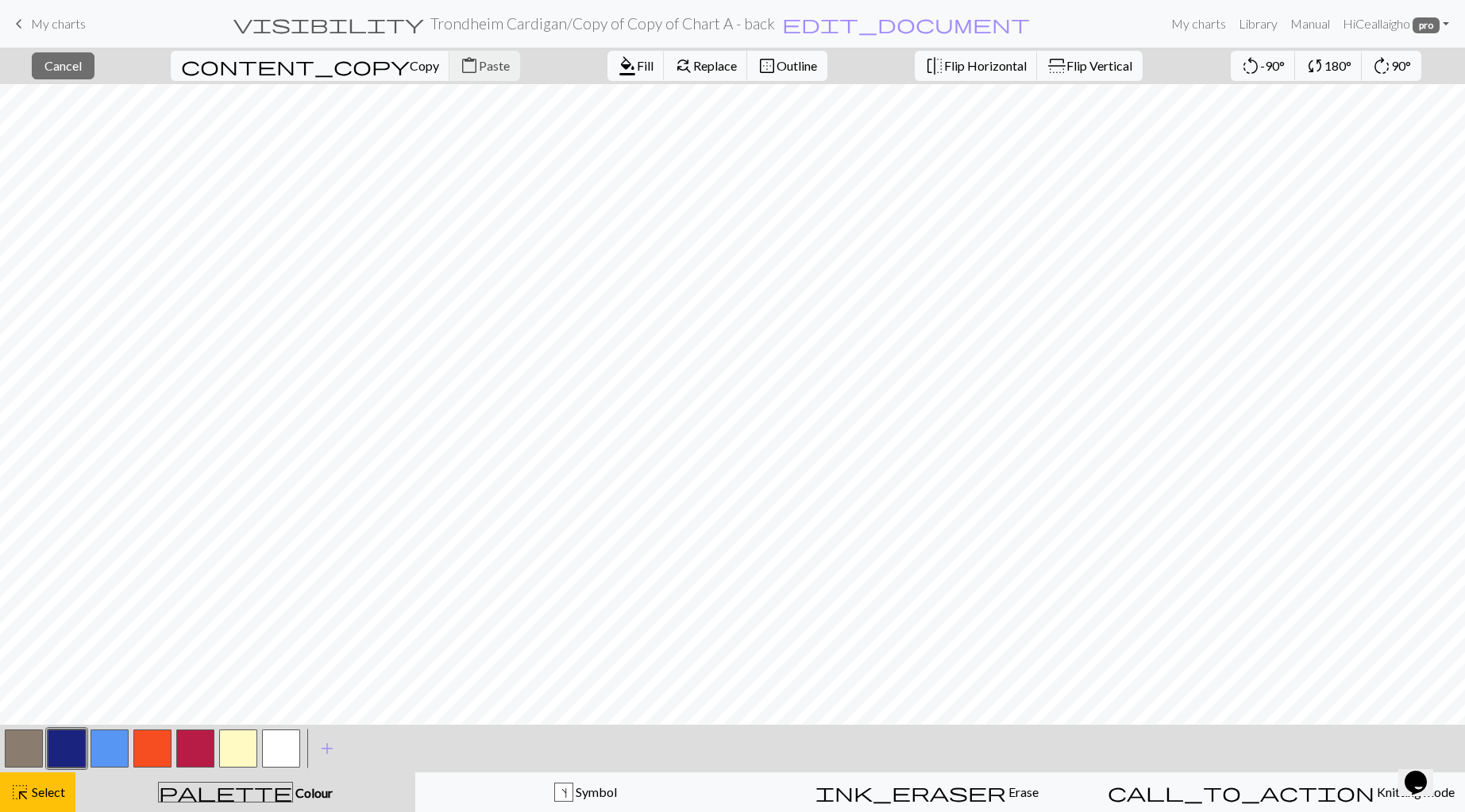
click at [23, 752] on button "button" at bounding box center [24, 749] width 38 height 38
click at [636, 67] on span "Fill" at bounding box center [645, 65] width 16 height 15
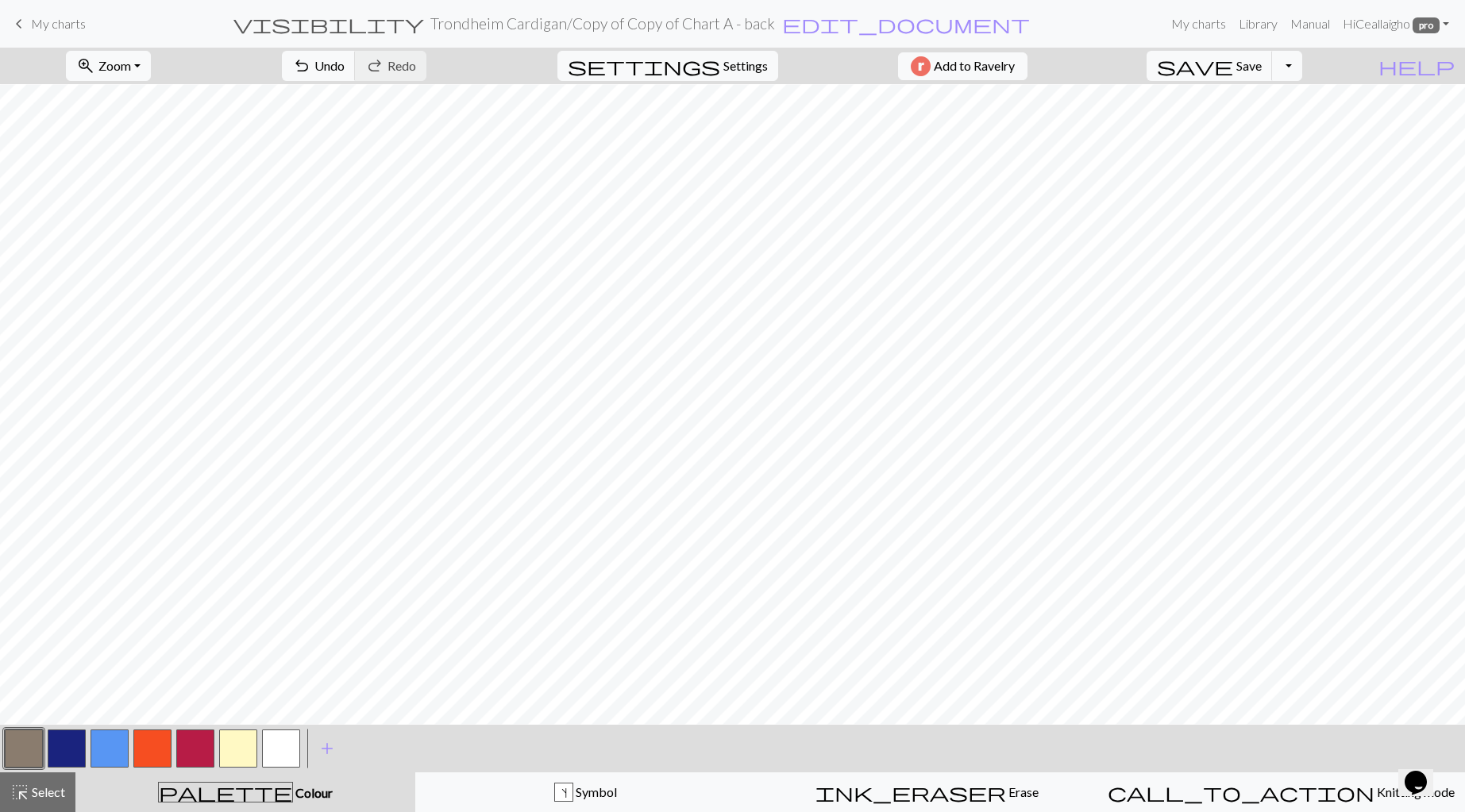
click at [224, 750] on button "button" at bounding box center [238, 749] width 38 height 38
click at [49, 789] on span "Select" at bounding box center [46, 791] width 35 height 15
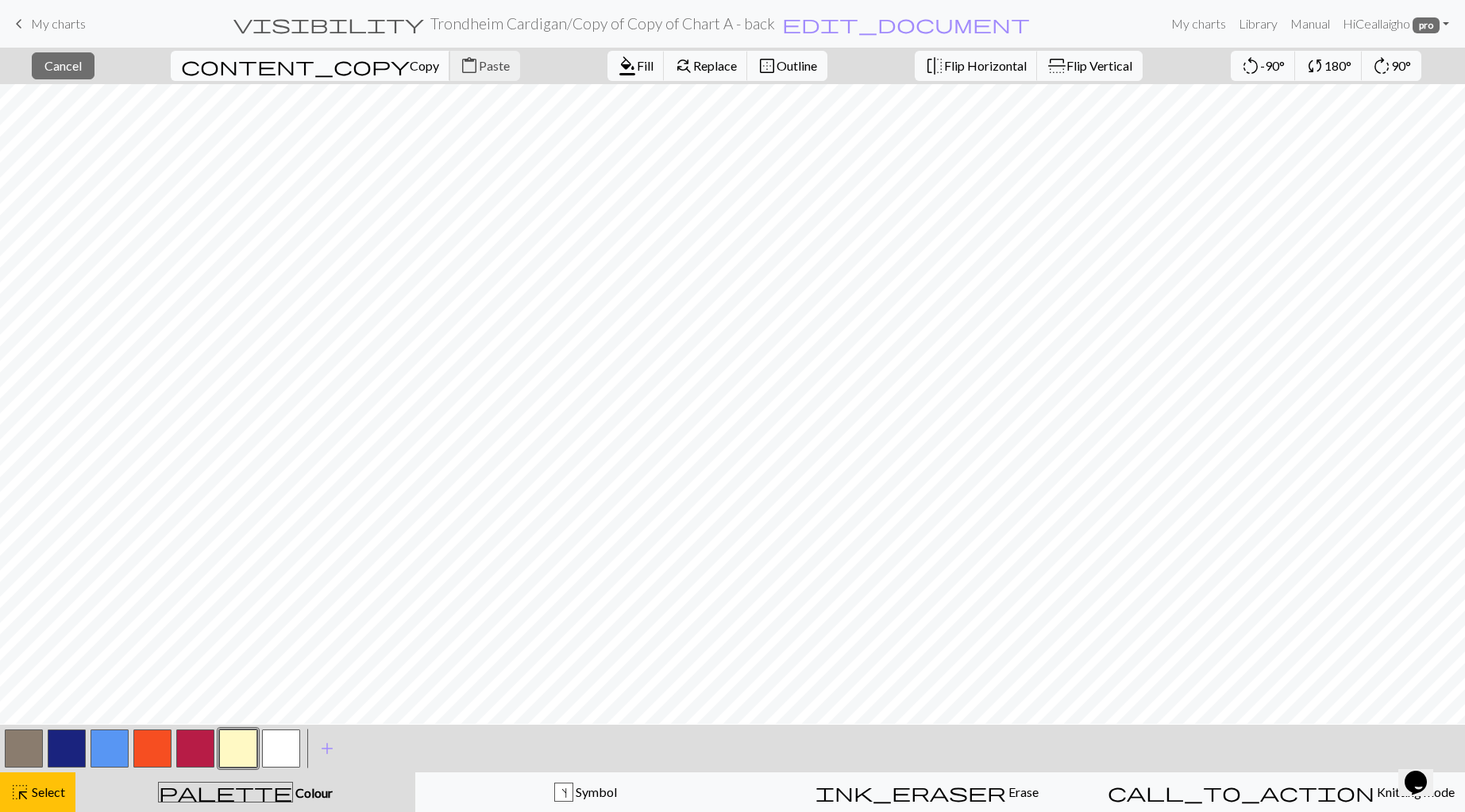
click at [410, 67] on span "Copy" at bounding box center [424, 65] width 29 height 15
click at [479, 73] on span "Paste" at bounding box center [494, 65] width 31 height 15
click at [479, 70] on span "Paste" at bounding box center [494, 65] width 31 height 15
click at [479, 63] on span "Paste" at bounding box center [494, 65] width 31 height 15
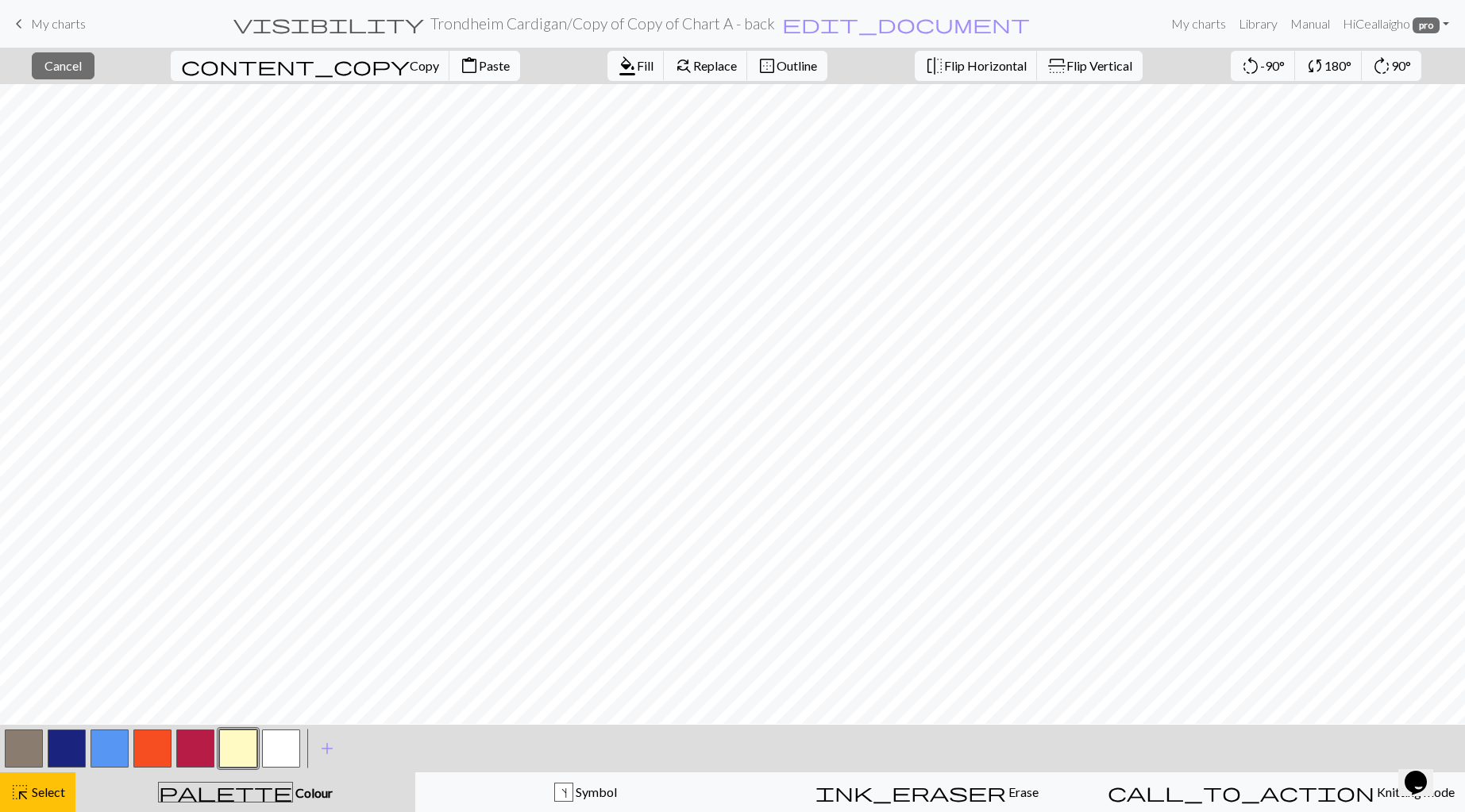
click at [479, 65] on span "Paste" at bounding box center [494, 65] width 31 height 15
click at [29, 747] on button "button" at bounding box center [24, 749] width 38 height 38
click at [636, 71] on span "Fill" at bounding box center [645, 65] width 16 height 15
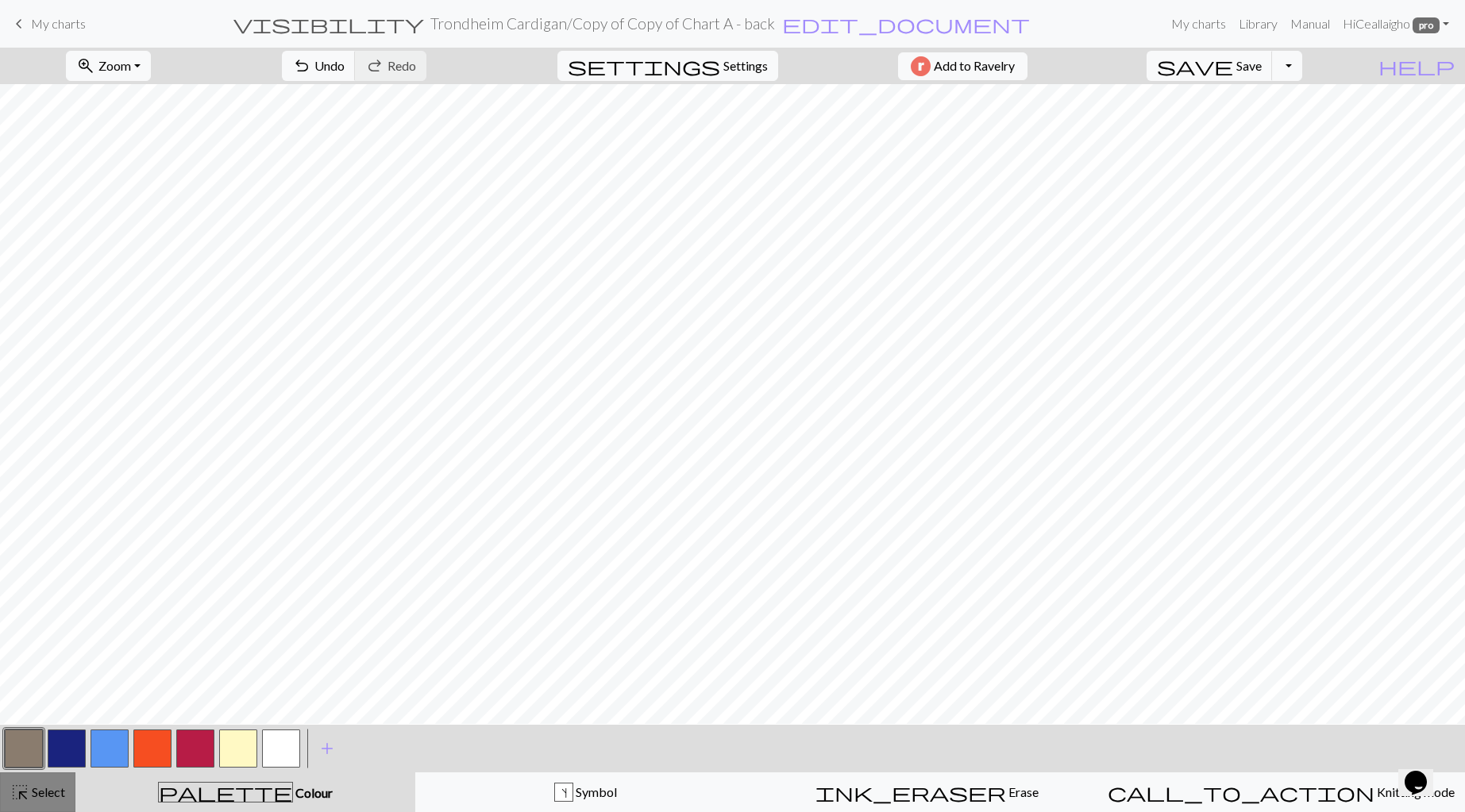
click at [61, 788] on span "Select" at bounding box center [46, 791] width 35 height 15
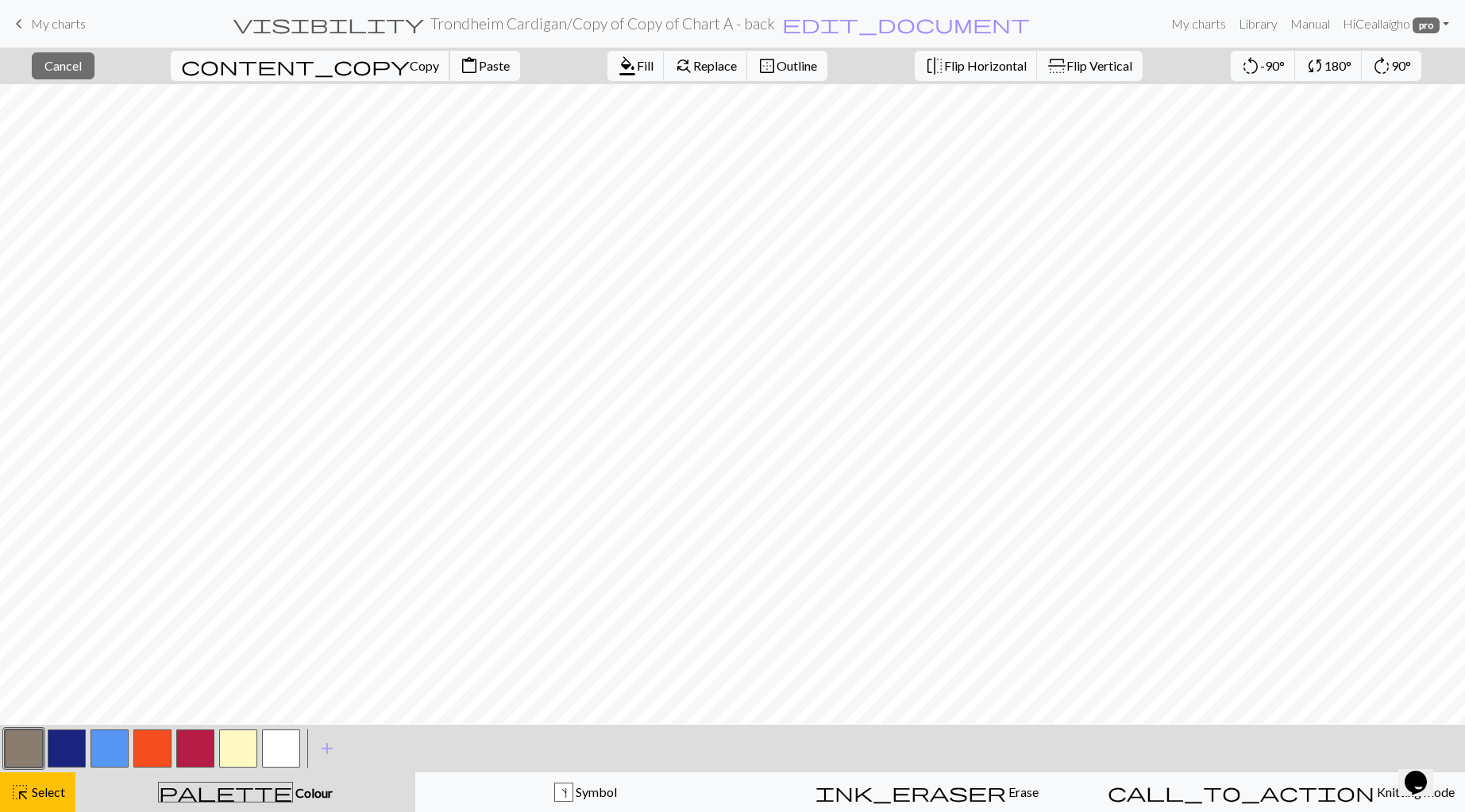
click at [410, 63] on span "Copy" at bounding box center [424, 65] width 29 height 15
click at [479, 68] on span "Paste" at bounding box center [494, 65] width 31 height 15
click at [479, 67] on span "Paste" at bounding box center [494, 65] width 31 height 15
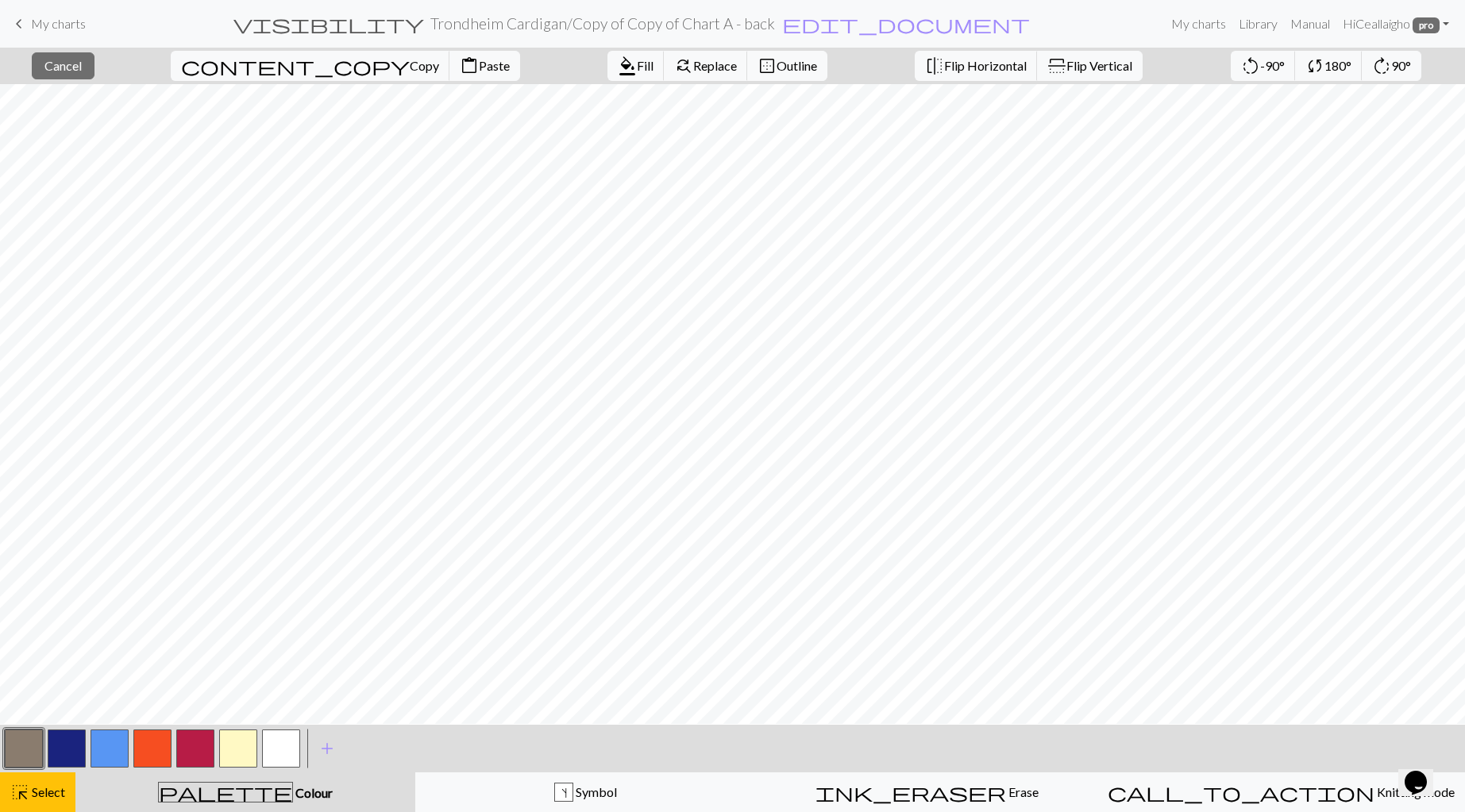
click at [240, 757] on button "button" at bounding box center [238, 749] width 38 height 38
click at [57, 790] on span "Select" at bounding box center [46, 791] width 35 height 15
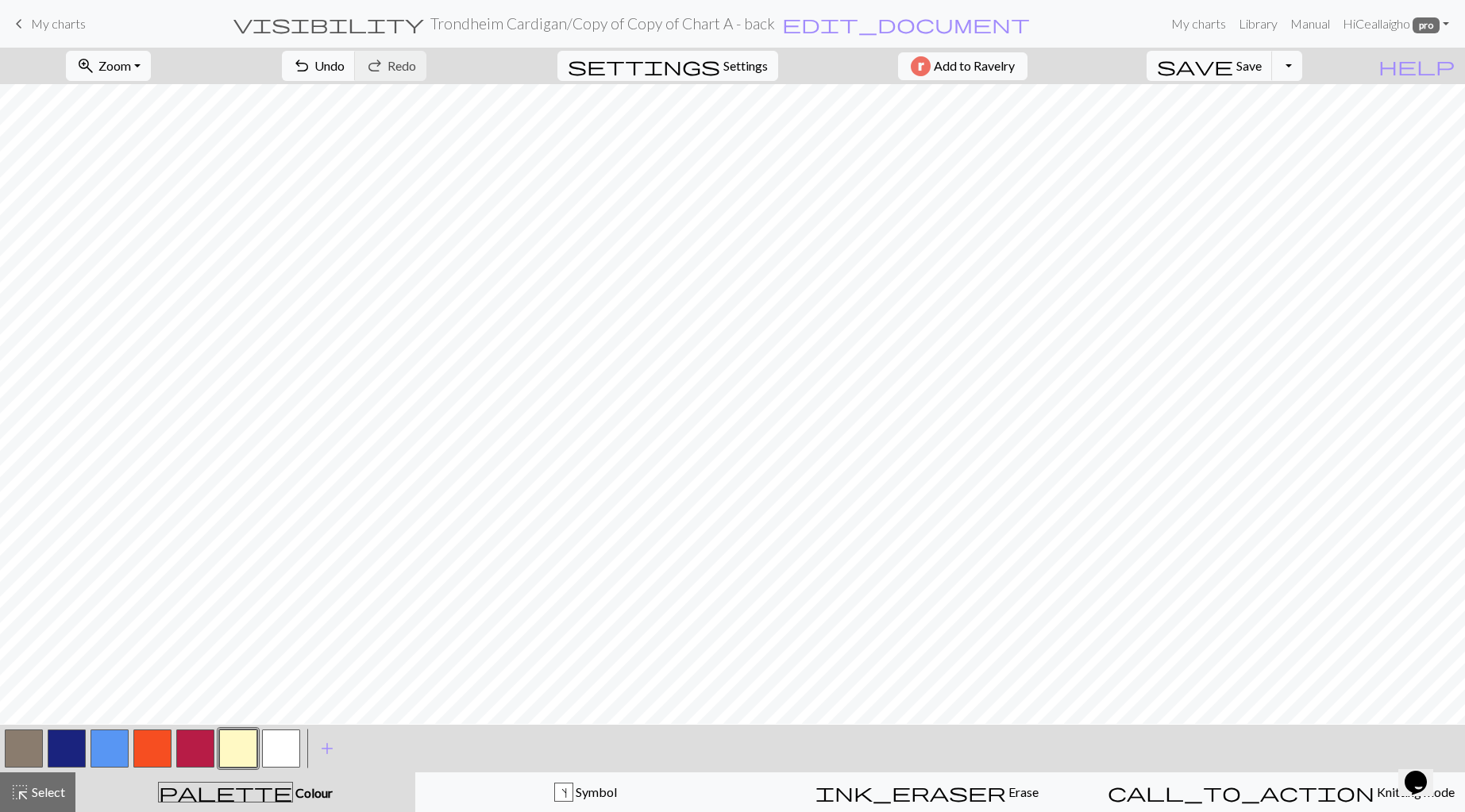
click at [16, 749] on button "button" at bounding box center [24, 749] width 38 height 38
click at [112, 750] on button "button" at bounding box center [110, 749] width 38 height 38
click at [242, 750] on button "button" at bounding box center [238, 749] width 38 height 38
click at [114, 753] on button "button" at bounding box center [110, 749] width 38 height 38
click at [28, 752] on button "button" at bounding box center [24, 749] width 38 height 38
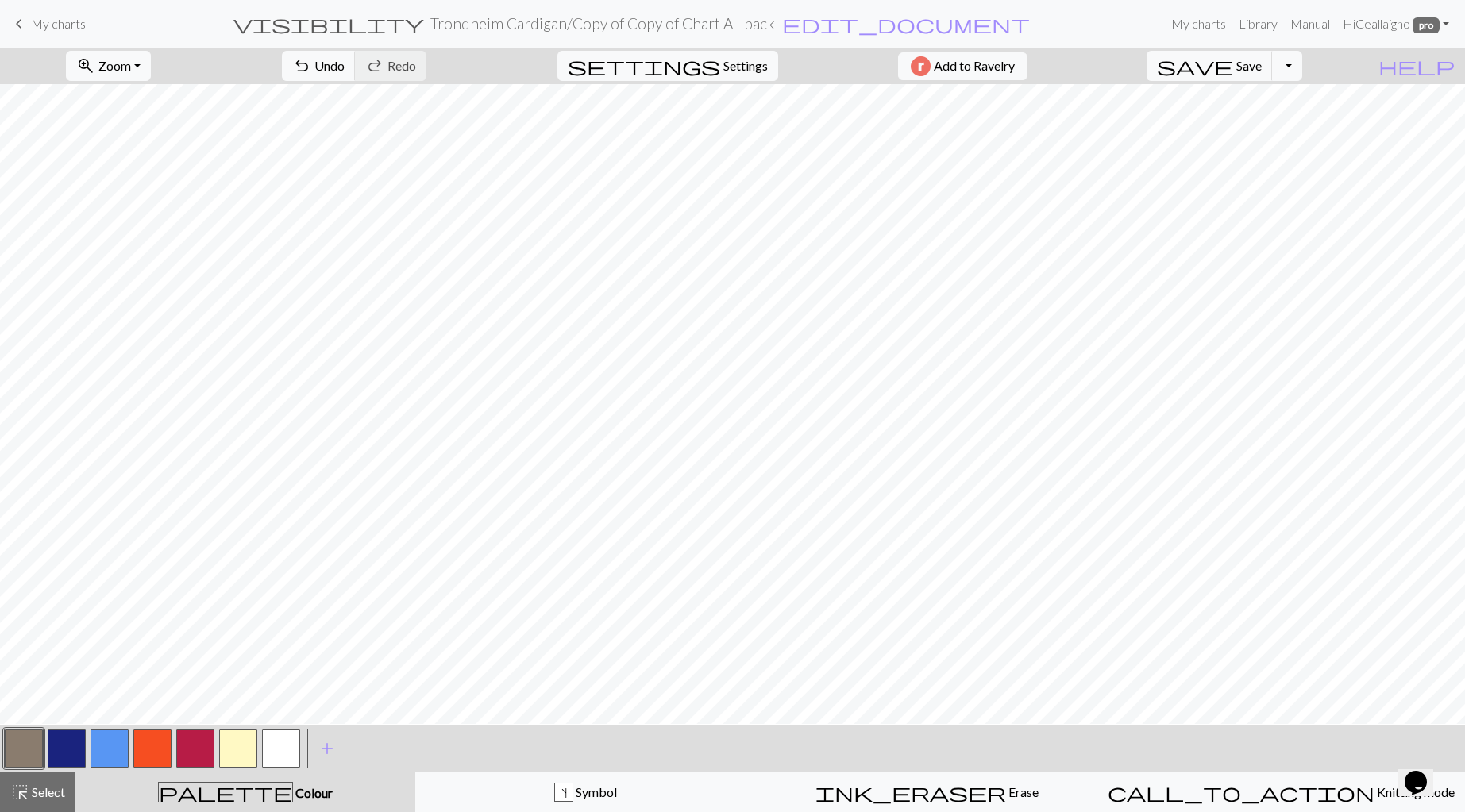
click at [239, 746] on button "button" at bounding box center [238, 749] width 38 height 38
click at [107, 742] on button "button" at bounding box center [110, 749] width 38 height 38
click at [23, 744] on button "button" at bounding box center [24, 749] width 38 height 38
click at [111, 745] on button "button" at bounding box center [110, 749] width 38 height 38
click at [25, 749] on button "button" at bounding box center [24, 749] width 38 height 38
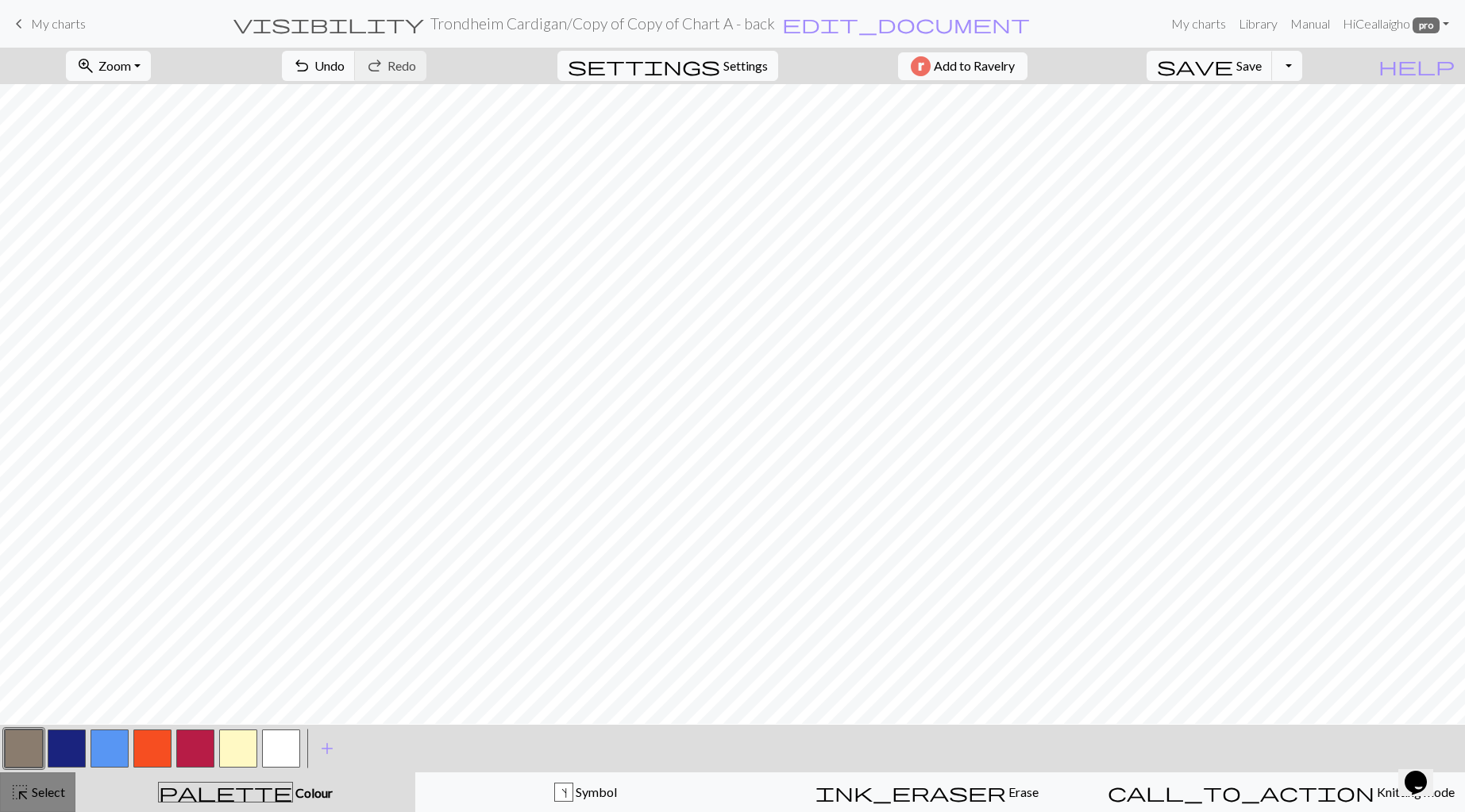
click at [35, 788] on span "Select" at bounding box center [46, 791] width 35 height 15
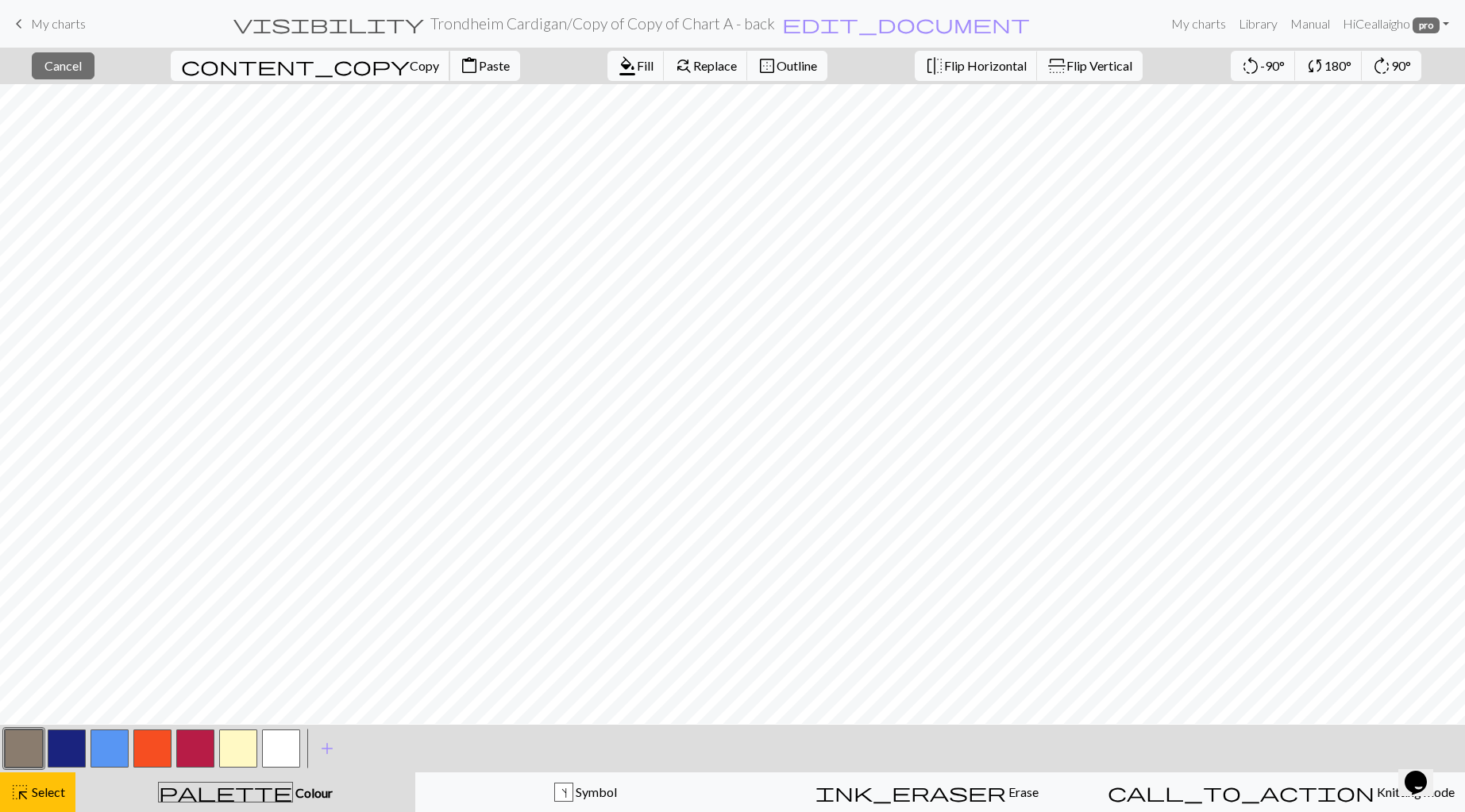
click at [410, 64] on span "Copy" at bounding box center [424, 65] width 29 height 15
click at [479, 61] on span "Paste" at bounding box center [494, 65] width 31 height 15
click at [479, 68] on span "Paste" at bounding box center [494, 65] width 31 height 15
click at [479, 61] on span "Paste" at bounding box center [494, 65] width 31 height 15
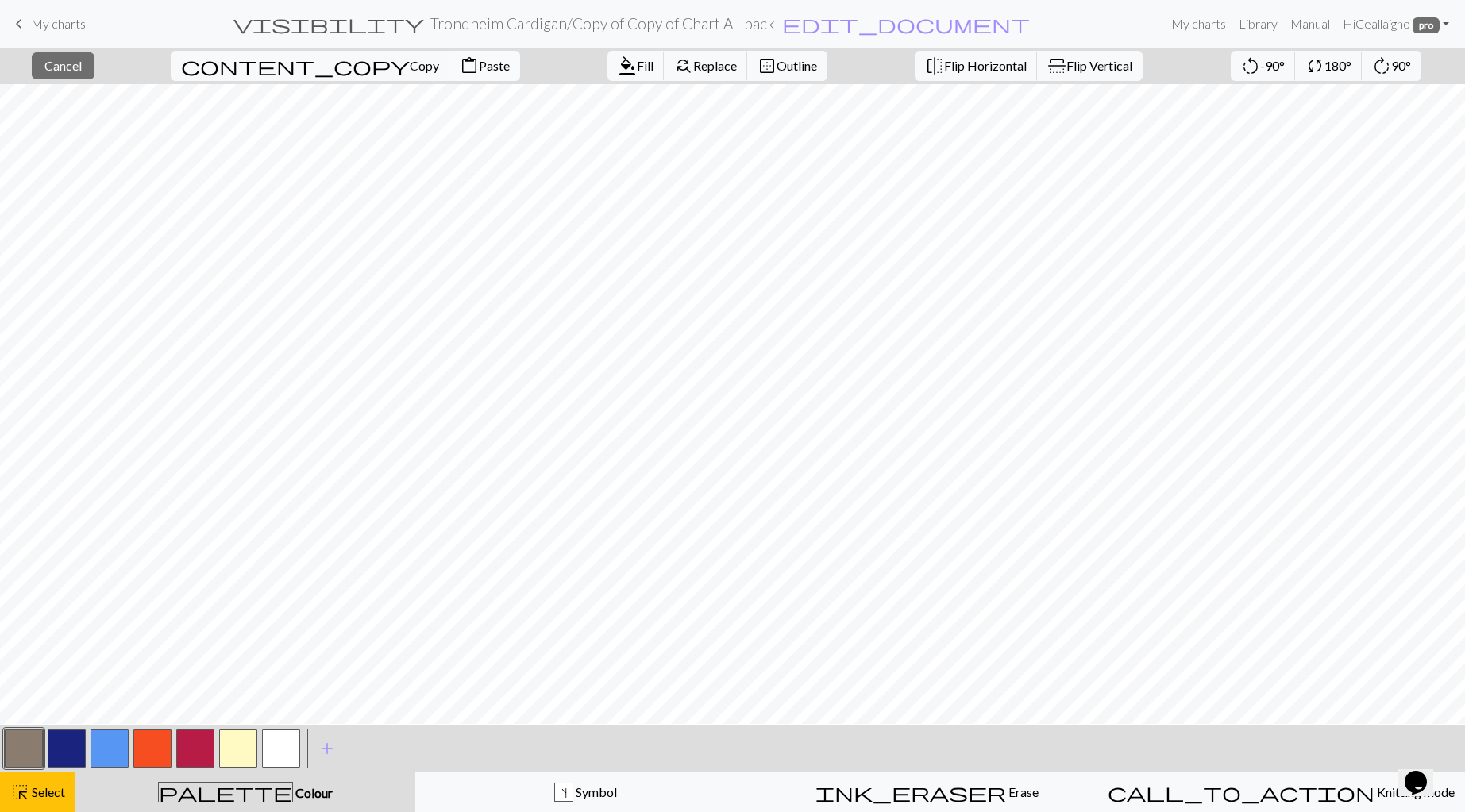
click at [479, 65] on span "Paste" at bounding box center [494, 65] width 31 height 15
click at [479, 62] on span "Paste" at bounding box center [494, 65] width 31 height 15
click at [479, 71] on span "Paste" at bounding box center [494, 65] width 31 height 15
click at [479, 66] on span "Paste" at bounding box center [494, 65] width 31 height 15
click at [479, 67] on span "Paste" at bounding box center [494, 65] width 31 height 15
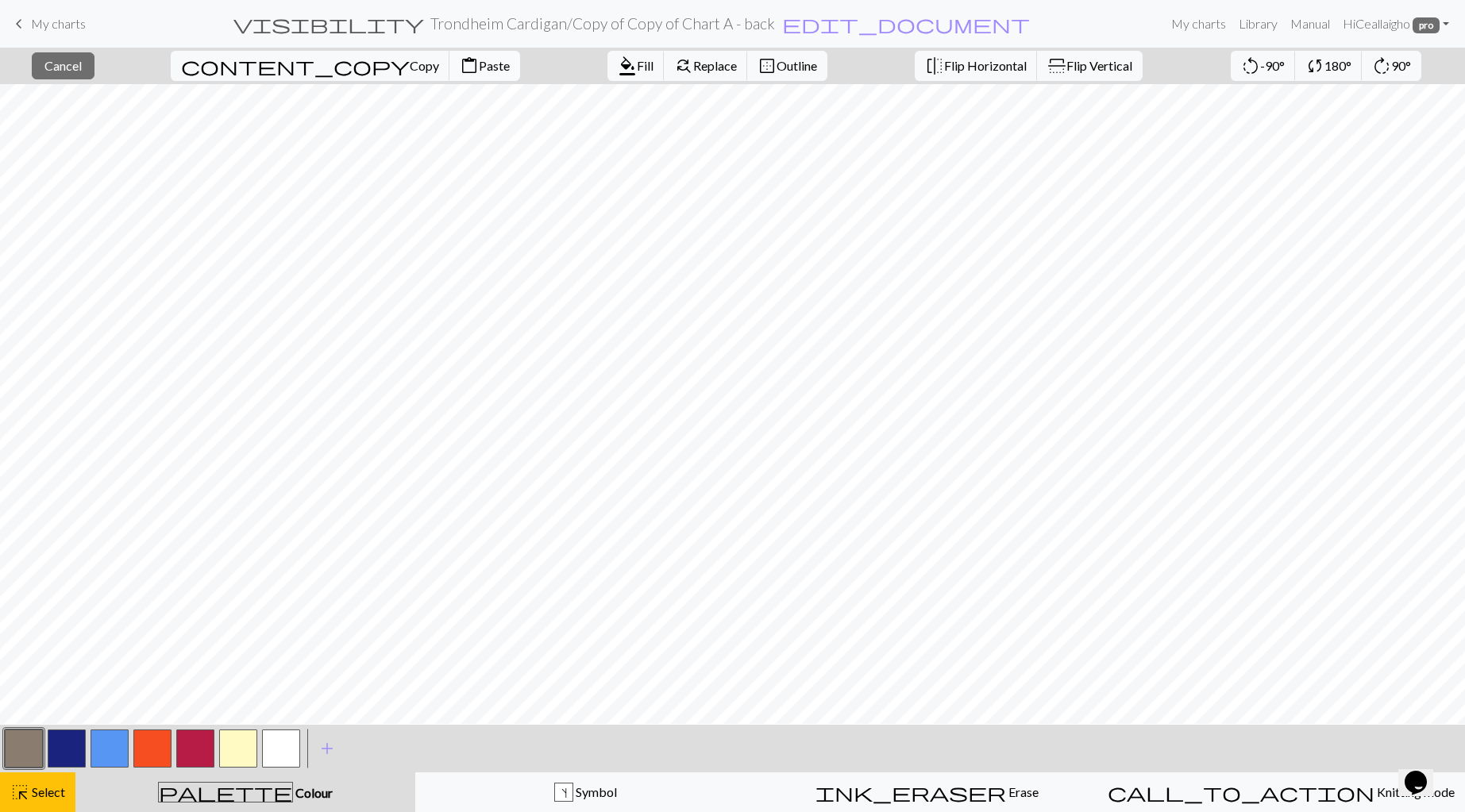
click at [479, 70] on span "Paste" at bounding box center [494, 65] width 31 height 15
click at [479, 69] on span "Paste" at bounding box center [494, 65] width 31 height 15
click at [479, 65] on span "Paste" at bounding box center [494, 65] width 31 height 15
click at [479, 72] on span "Paste" at bounding box center [494, 65] width 31 height 15
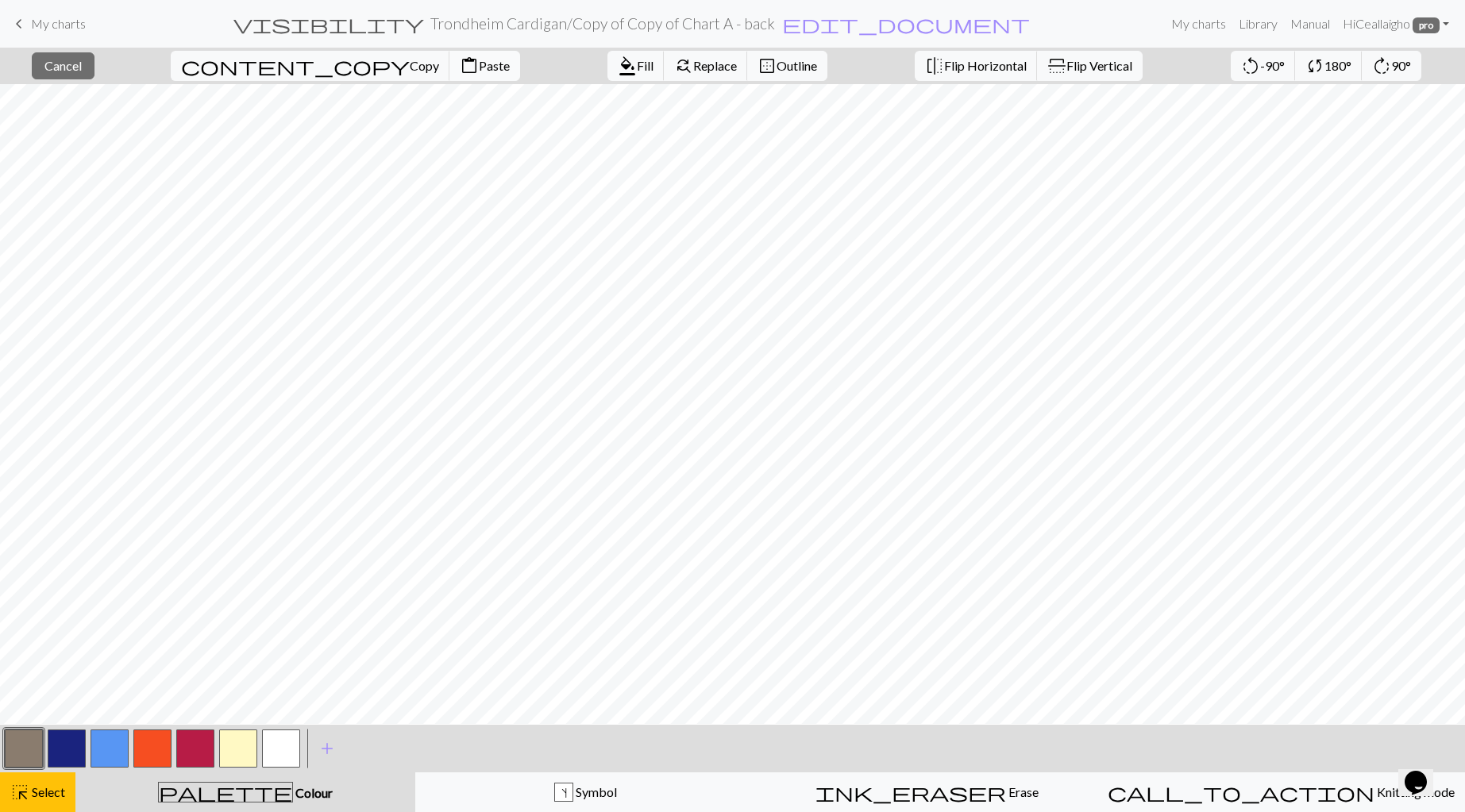
click at [479, 66] on span "Paste" at bounding box center [494, 65] width 31 height 15
click at [479, 62] on span "Paste" at bounding box center [494, 65] width 31 height 15
click at [479, 70] on span "Paste" at bounding box center [494, 65] width 31 height 15
click at [479, 62] on span "Paste" at bounding box center [494, 65] width 31 height 15
click at [479, 70] on span "Paste" at bounding box center [494, 65] width 31 height 15
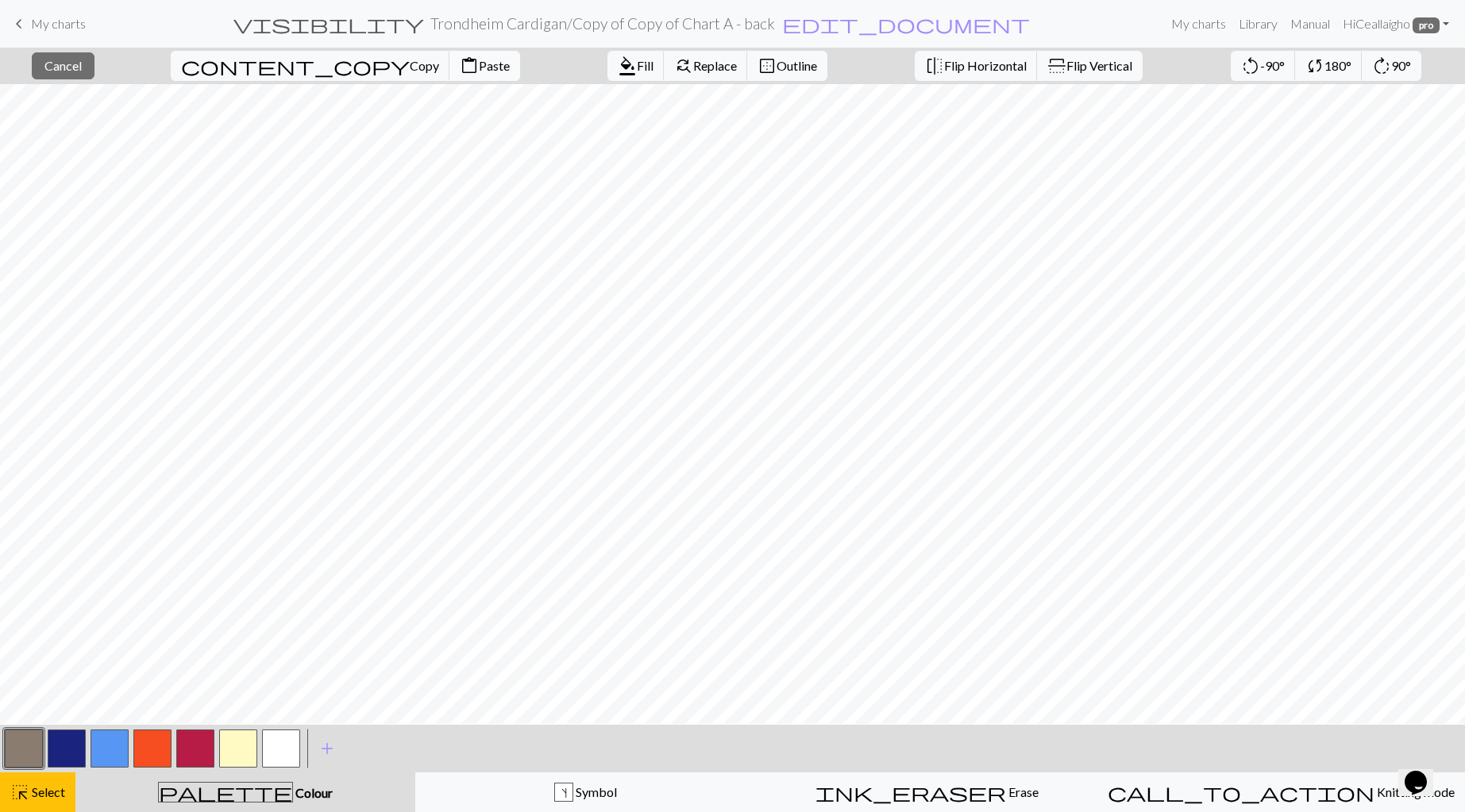
click at [479, 73] on span "Paste" at bounding box center [494, 65] width 31 height 15
click at [479, 67] on span "Paste" at bounding box center [494, 65] width 31 height 15
click at [479, 63] on span "Paste" at bounding box center [494, 65] width 31 height 15
click at [479, 66] on span "Paste" at bounding box center [494, 65] width 31 height 15
click at [242, 748] on button "button" at bounding box center [238, 749] width 38 height 38
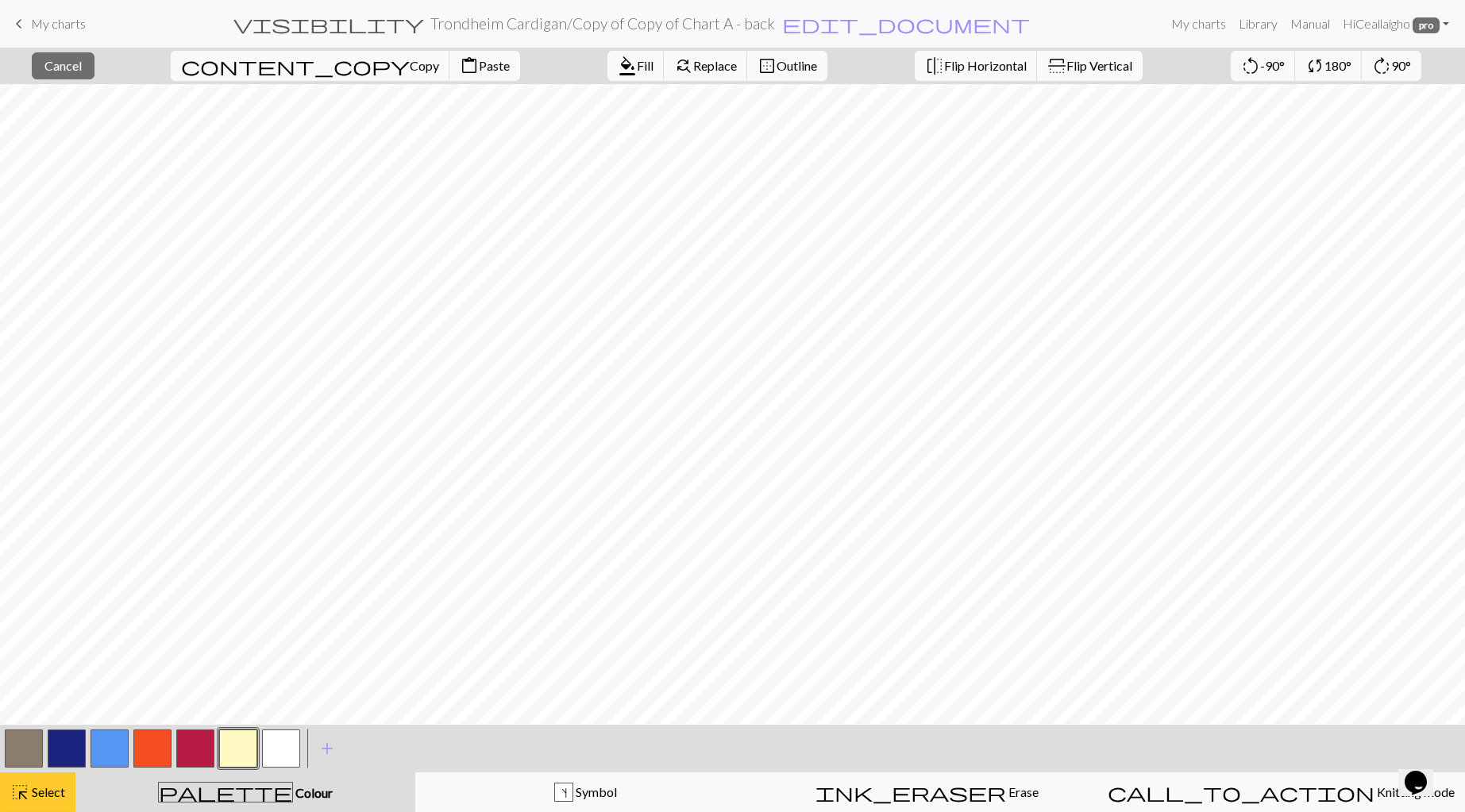
click at [15, 796] on span "highlight_alt" at bounding box center [19, 792] width 19 height 23
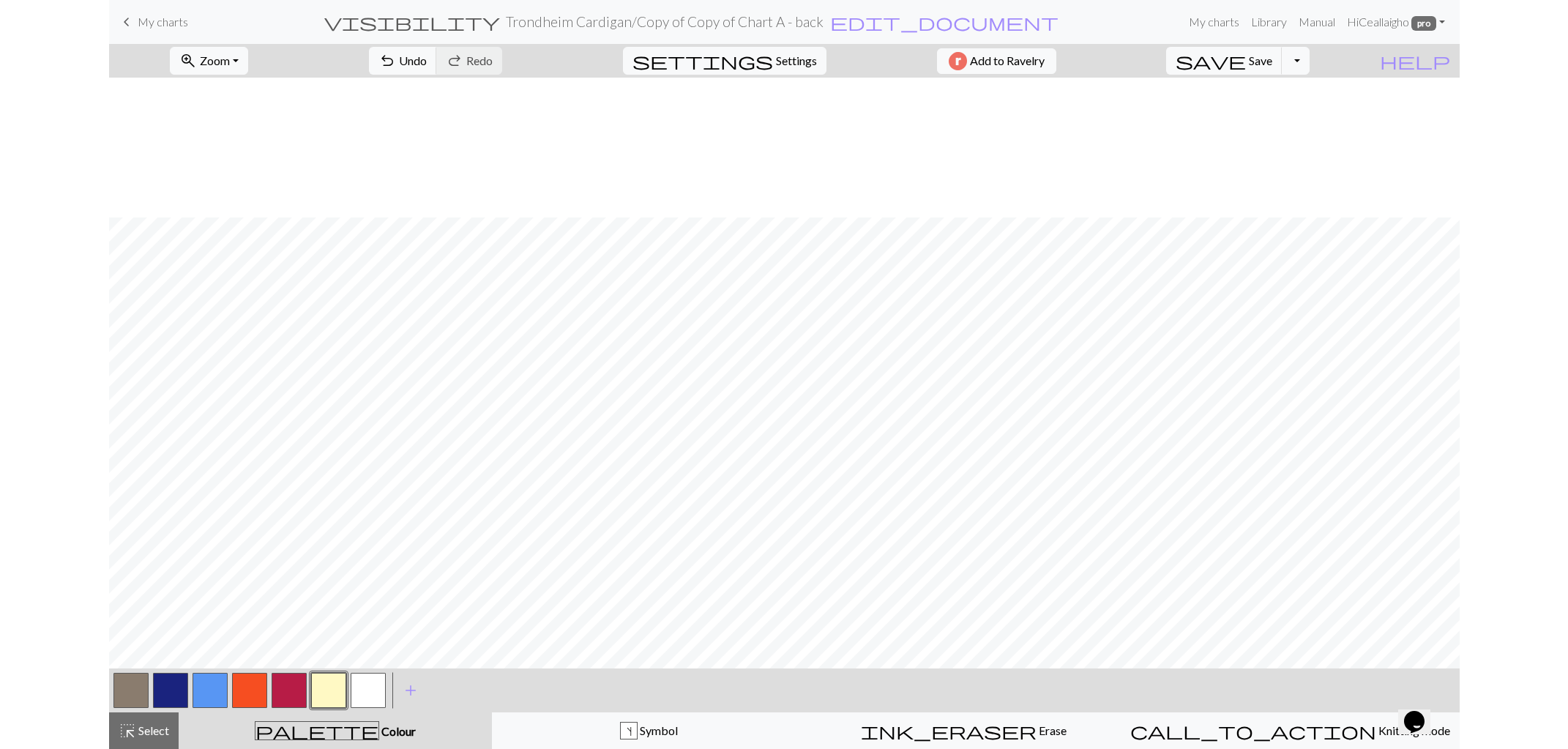
scroll to position [318, 0]
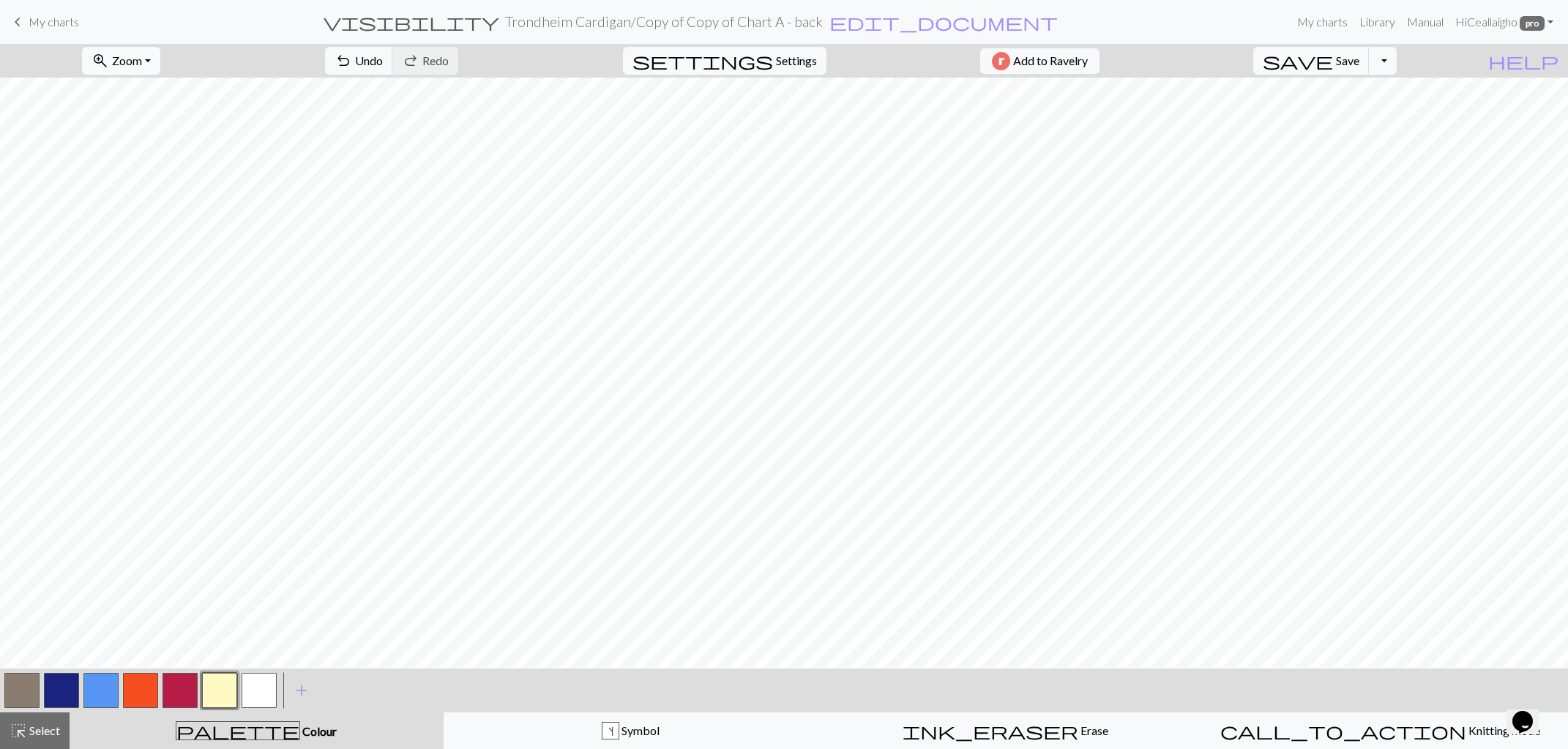
click at [160, 59] on button "zoom_in Zoom Zoom" at bounding box center [121, 60] width 79 height 28
click at [157, 113] on button "Fit width" at bounding box center [140, 118] width 115 height 23
